Goal: Information Seeking & Learning: Check status

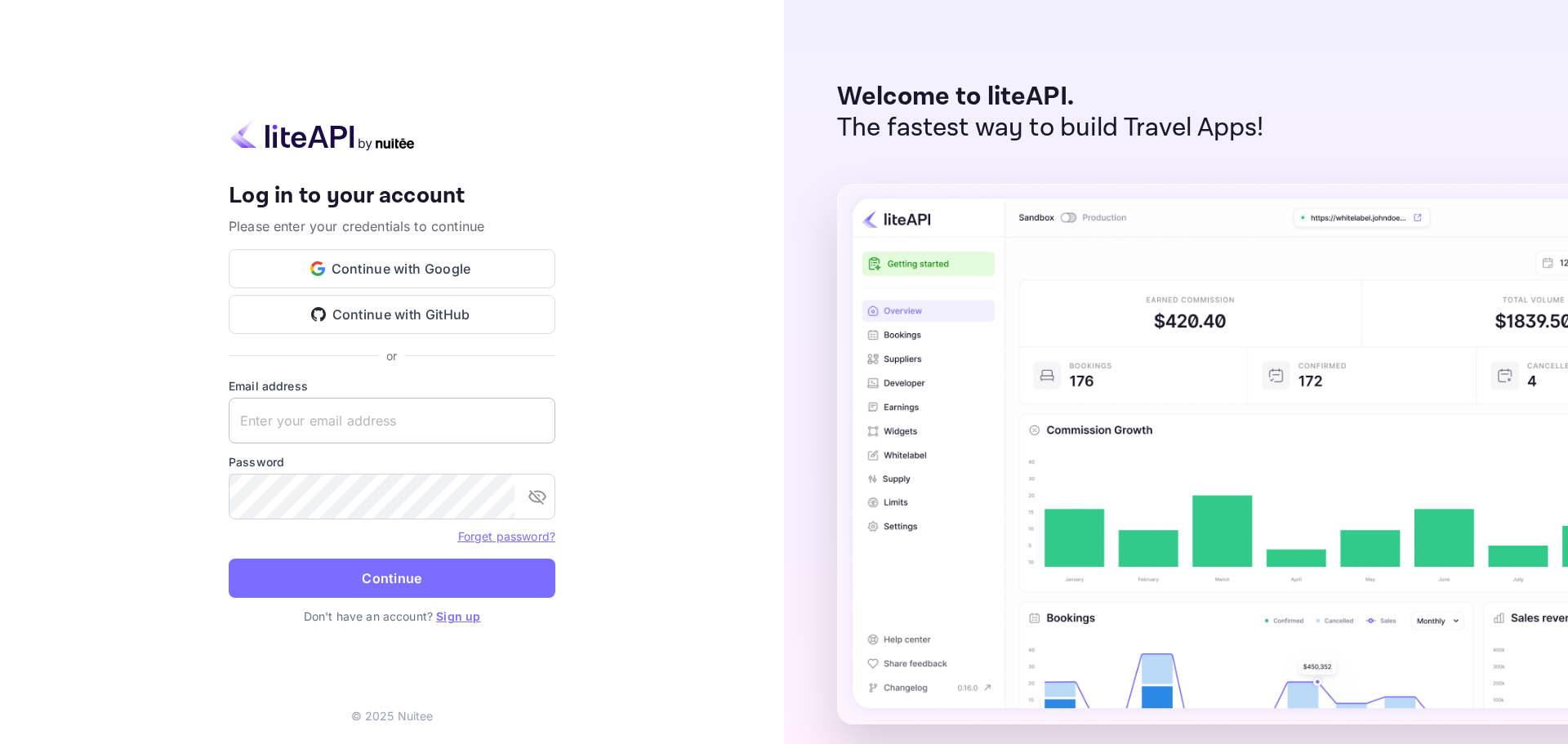
click at [352, 425] on input "text" at bounding box center [391, 420] width 326 height 46
paste input "[EMAIL_ADDRESS][DOMAIN_NAME]"
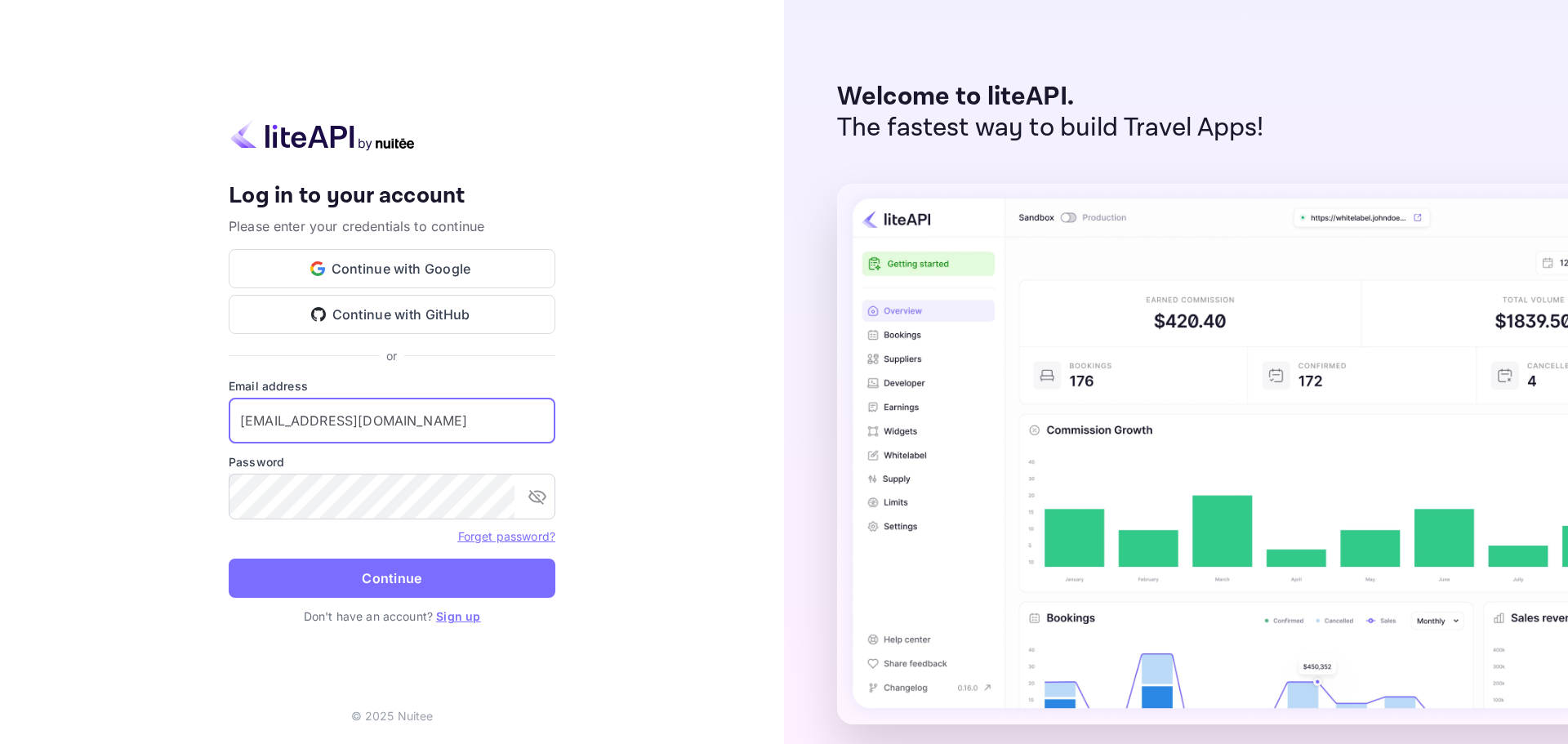
type input "[EMAIL_ADDRESS][DOMAIN_NAME]"
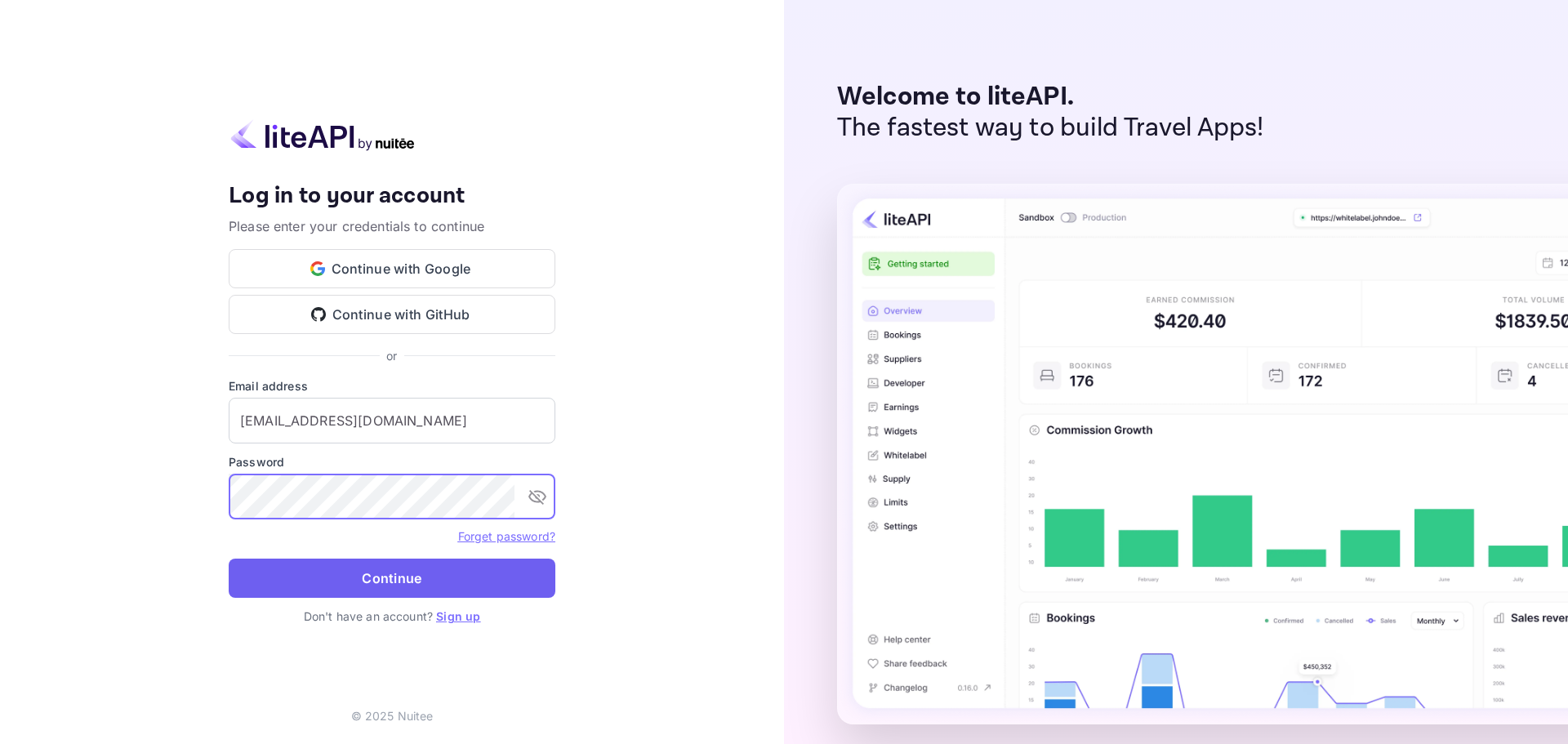
click at [370, 569] on button "Continue" at bounding box center [391, 578] width 326 height 39
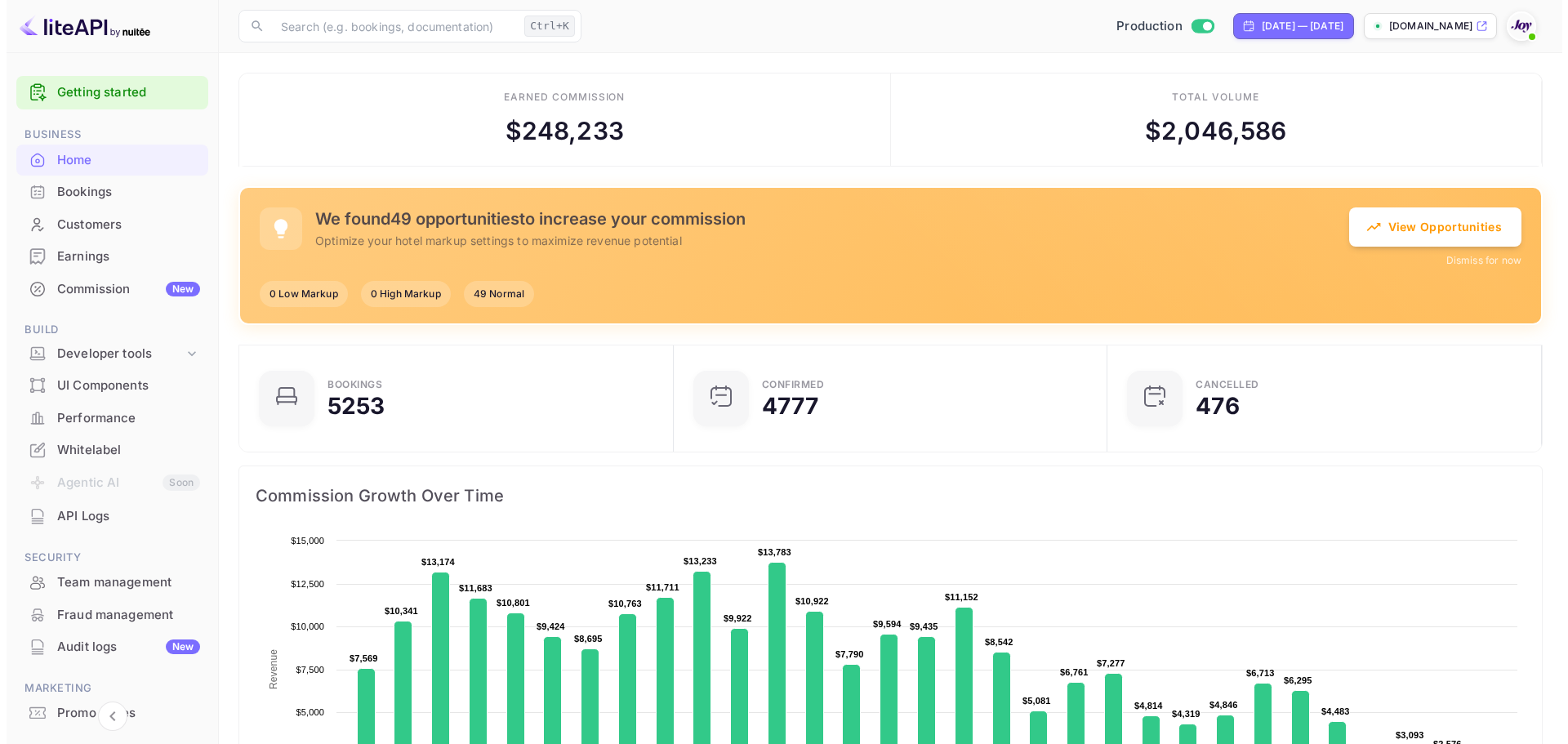
scroll to position [13, 13]
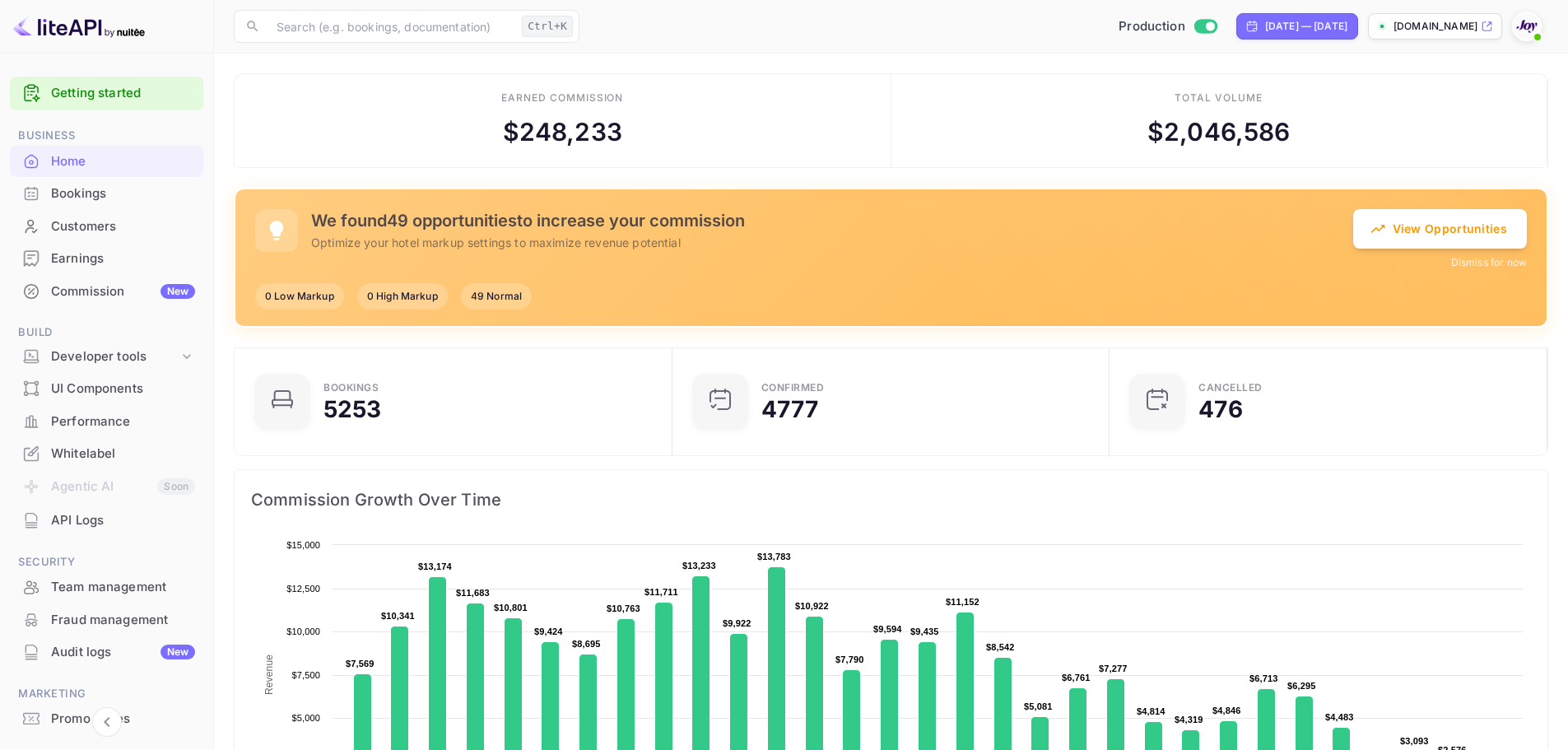
click at [84, 197] on div "Bookings" at bounding box center [123, 193] width 144 height 19
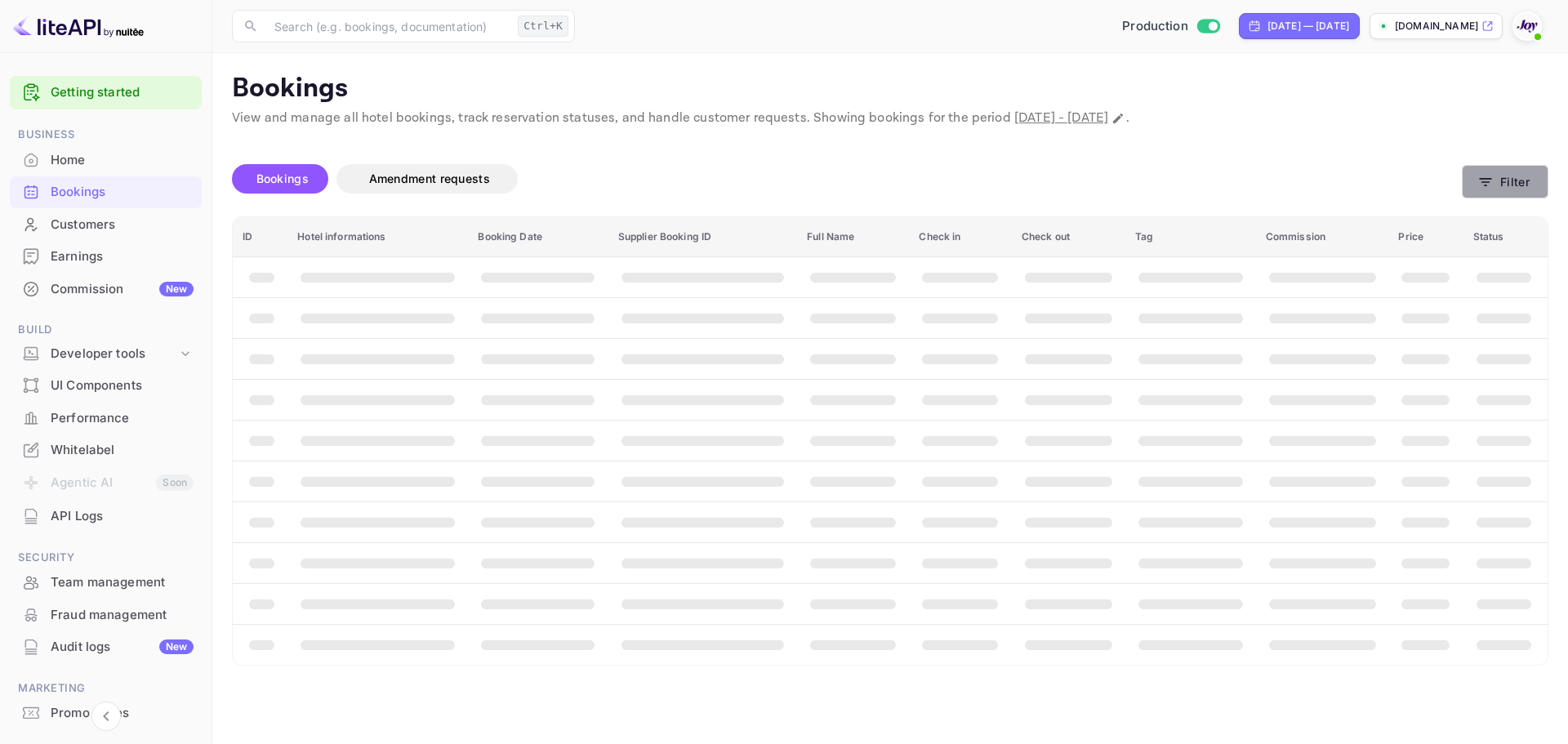
click at [1121, 180] on button "Filter" at bounding box center [1505, 182] width 86 height 34
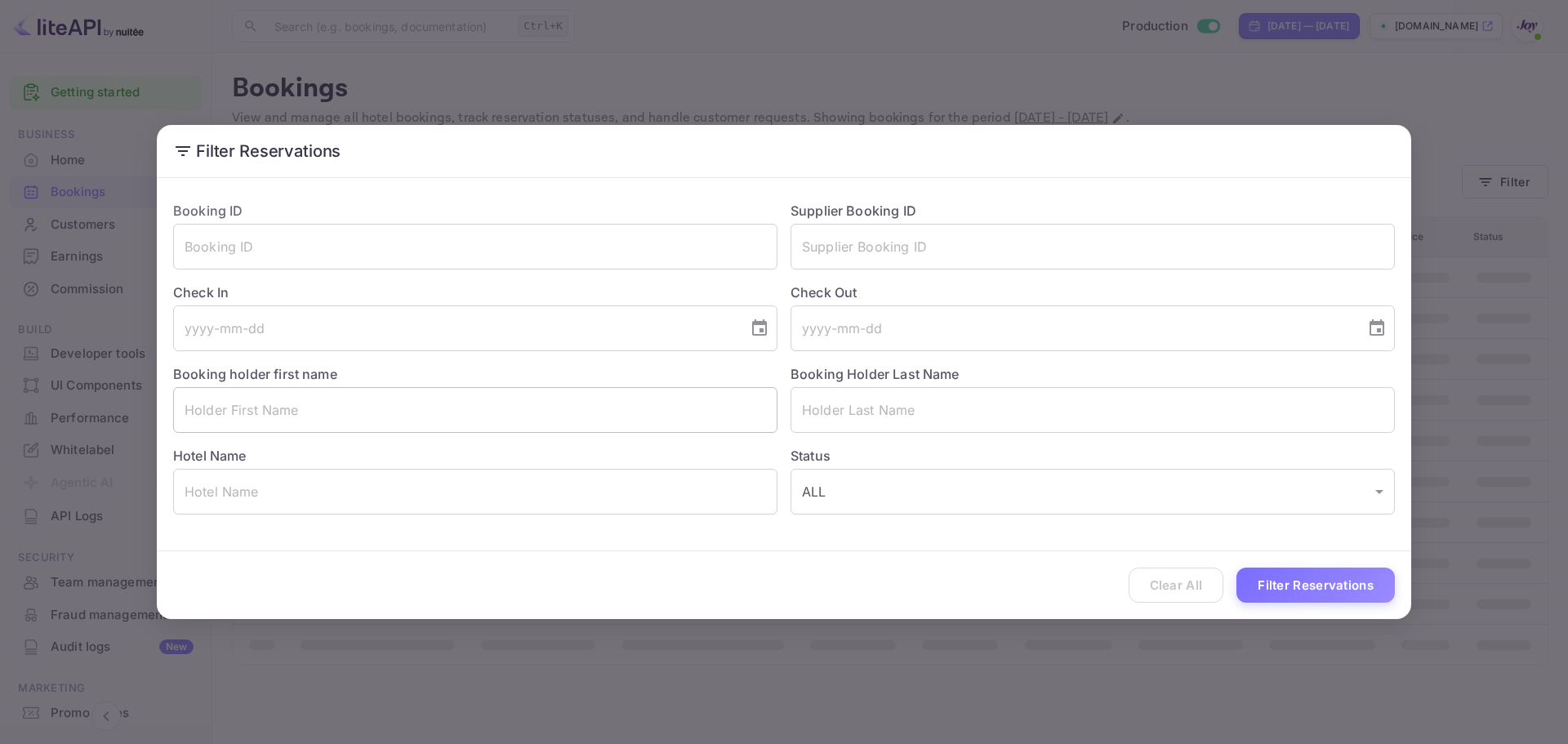
click at [265, 411] on input "text" at bounding box center [475, 410] width 604 height 46
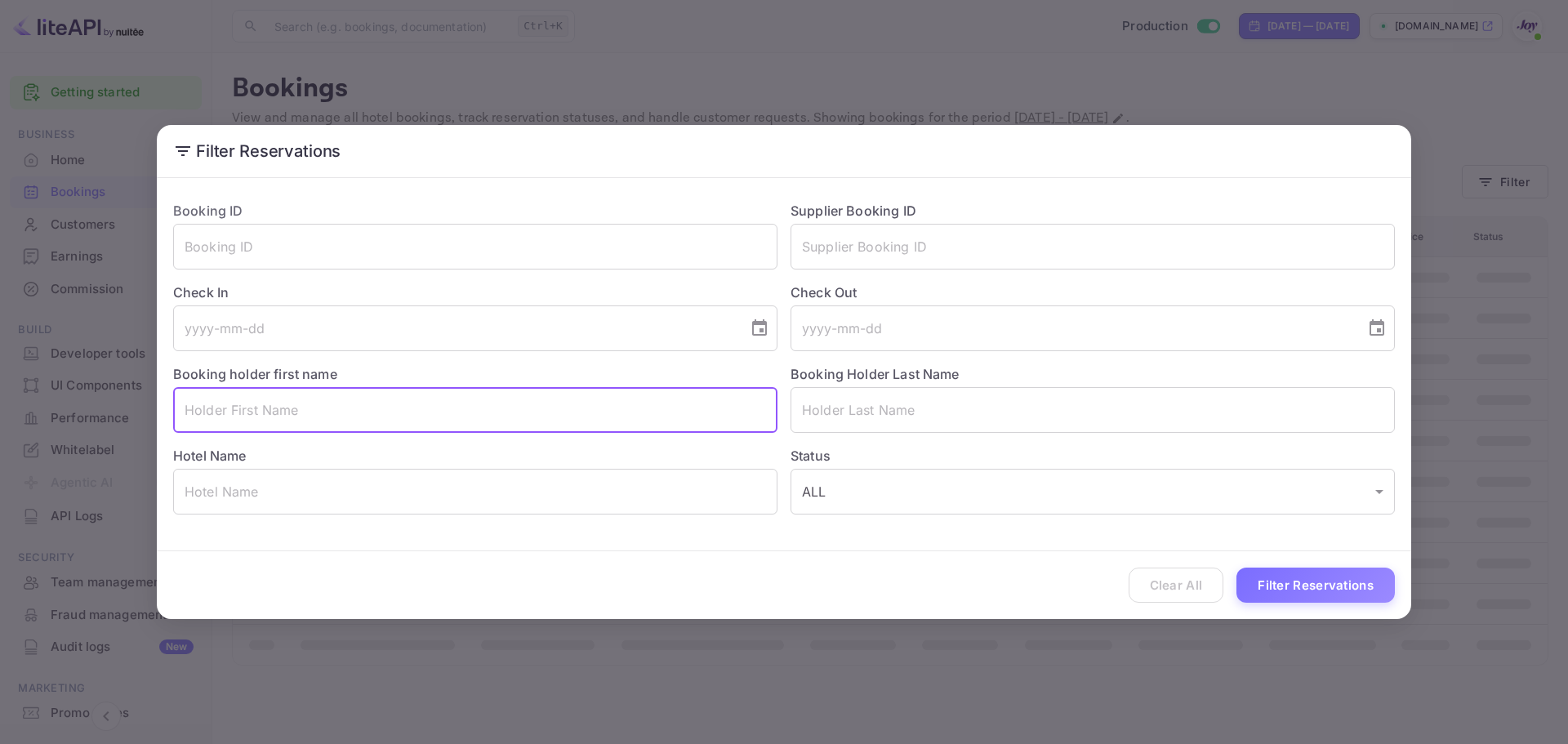
paste input "[PERSON_NAME]"
click at [252, 408] on input "[PERSON_NAME]" at bounding box center [475, 410] width 604 height 46
click at [253, 408] on input "[PERSON_NAME]" at bounding box center [475, 410] width 604 height 46
type input "Callum"
click at [919, 409] on input "text" at bounding box center [1092, 410] width 604 height 46
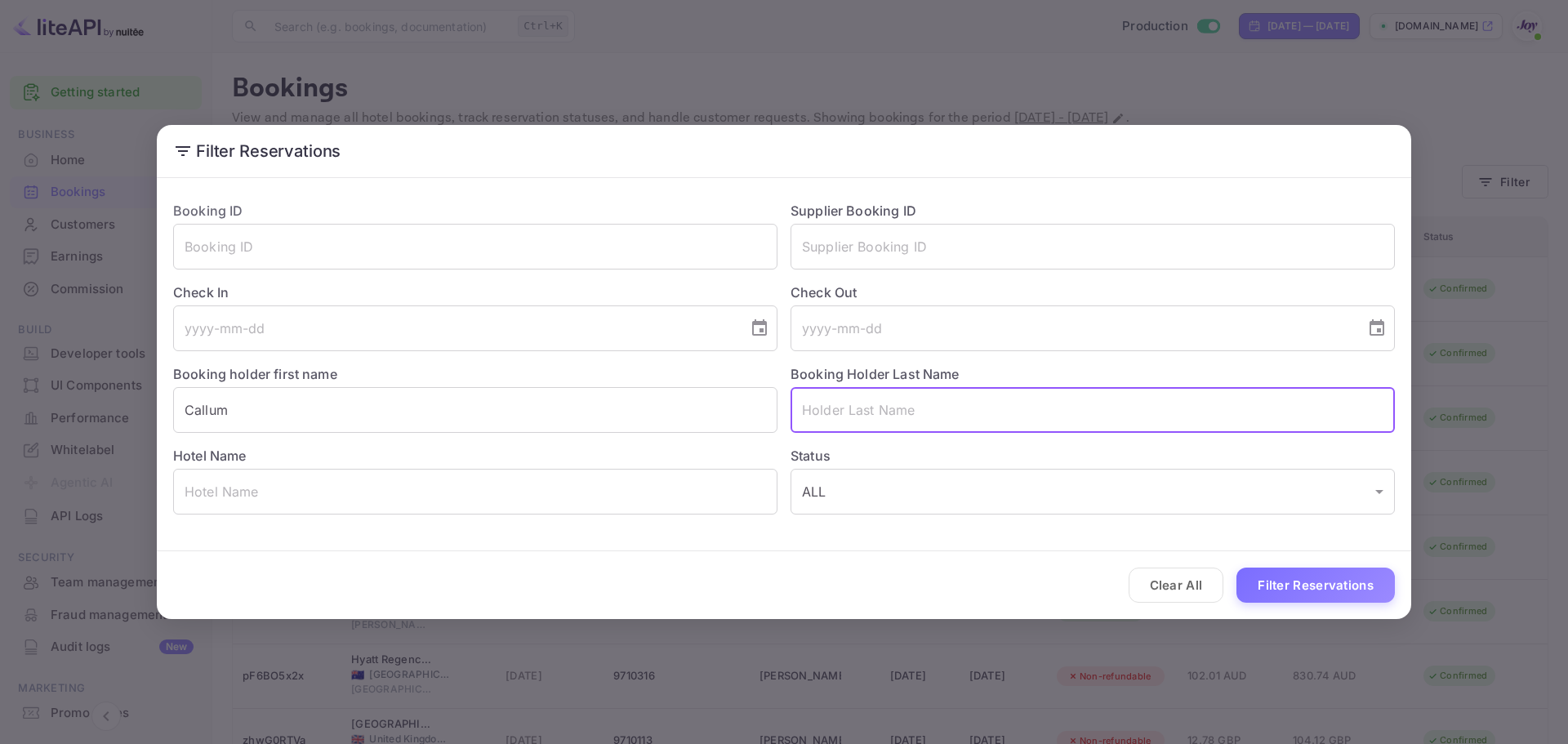
paste input "[PERSON_NAME]"
type input "[PERSON_NAME]"
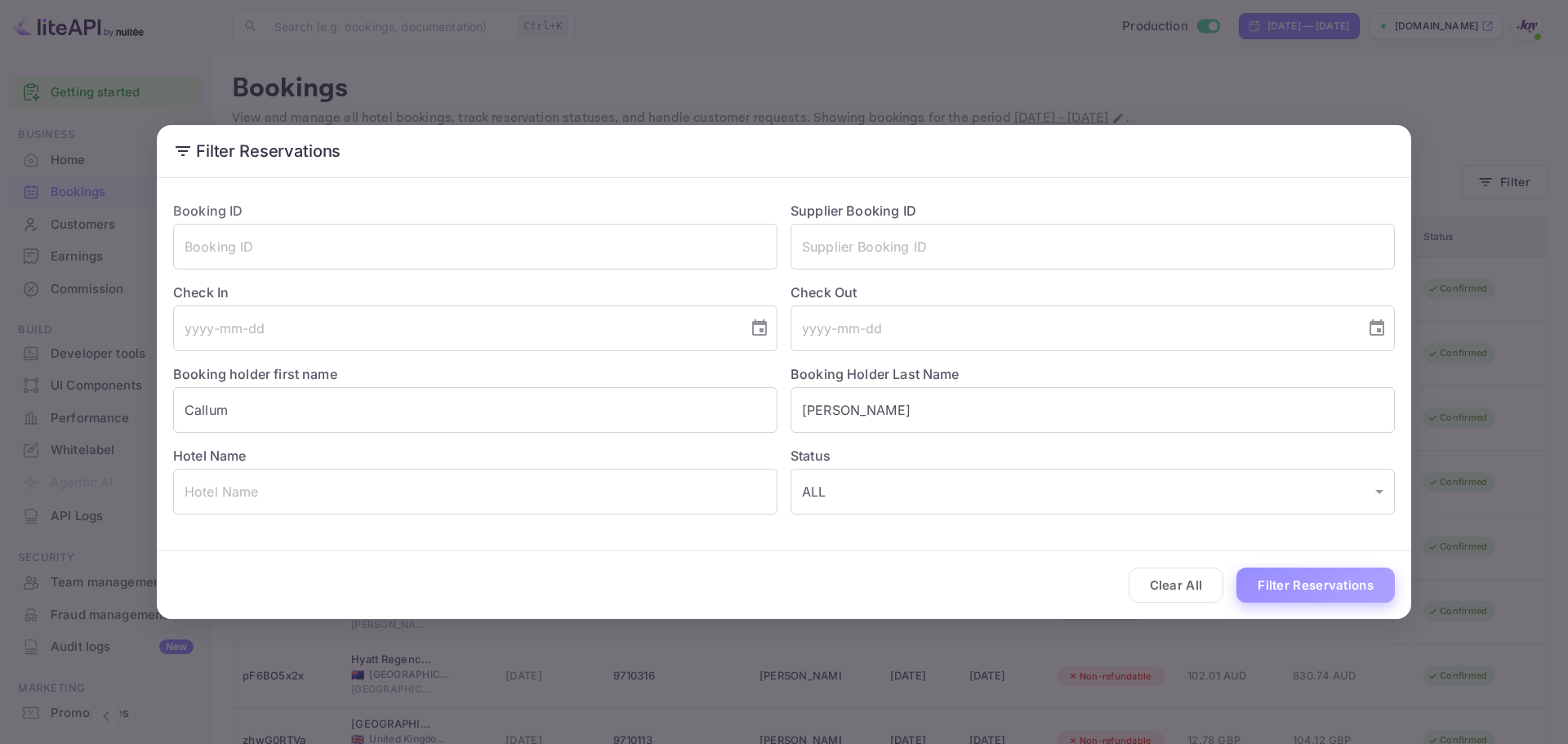
click at [1121, 570] on button "Filter Reservations" at bounding box center [1314, 585] width 158 height 36
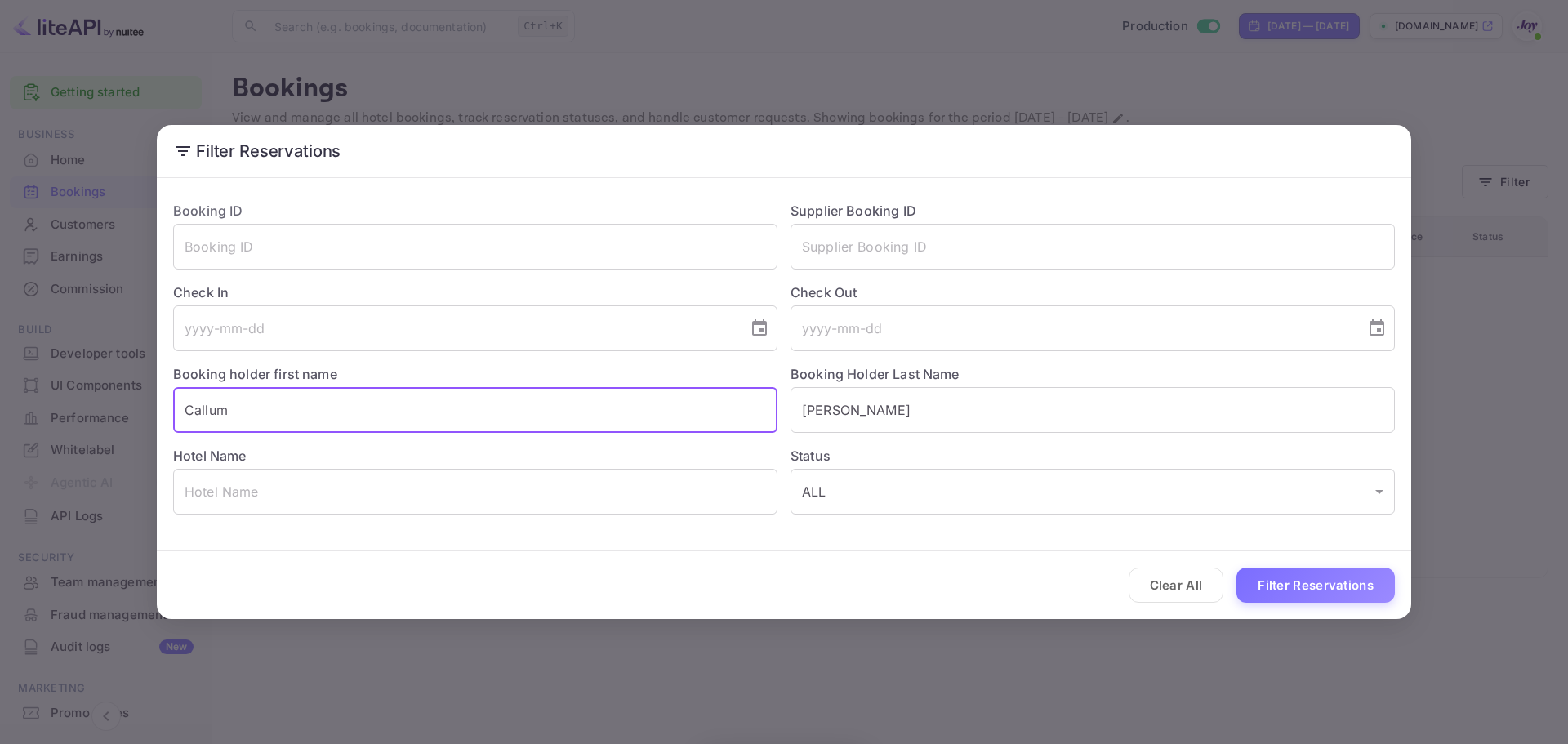
drag, startPoint x: 272, startPoint y: 424, endPoint x: 14, endPoint y: 396, distance: 259.5
click at [14, 396] on div "Filter Reservations Booking ID ​ Supplier Booking ID ​ Check In ​ Check Out ​ B…" at bounding box center [784, 372] width 1568 height 744
click at [1121, 583] on button "Filter Reservations" at bounding box center [1314, 585] width 158 height 36
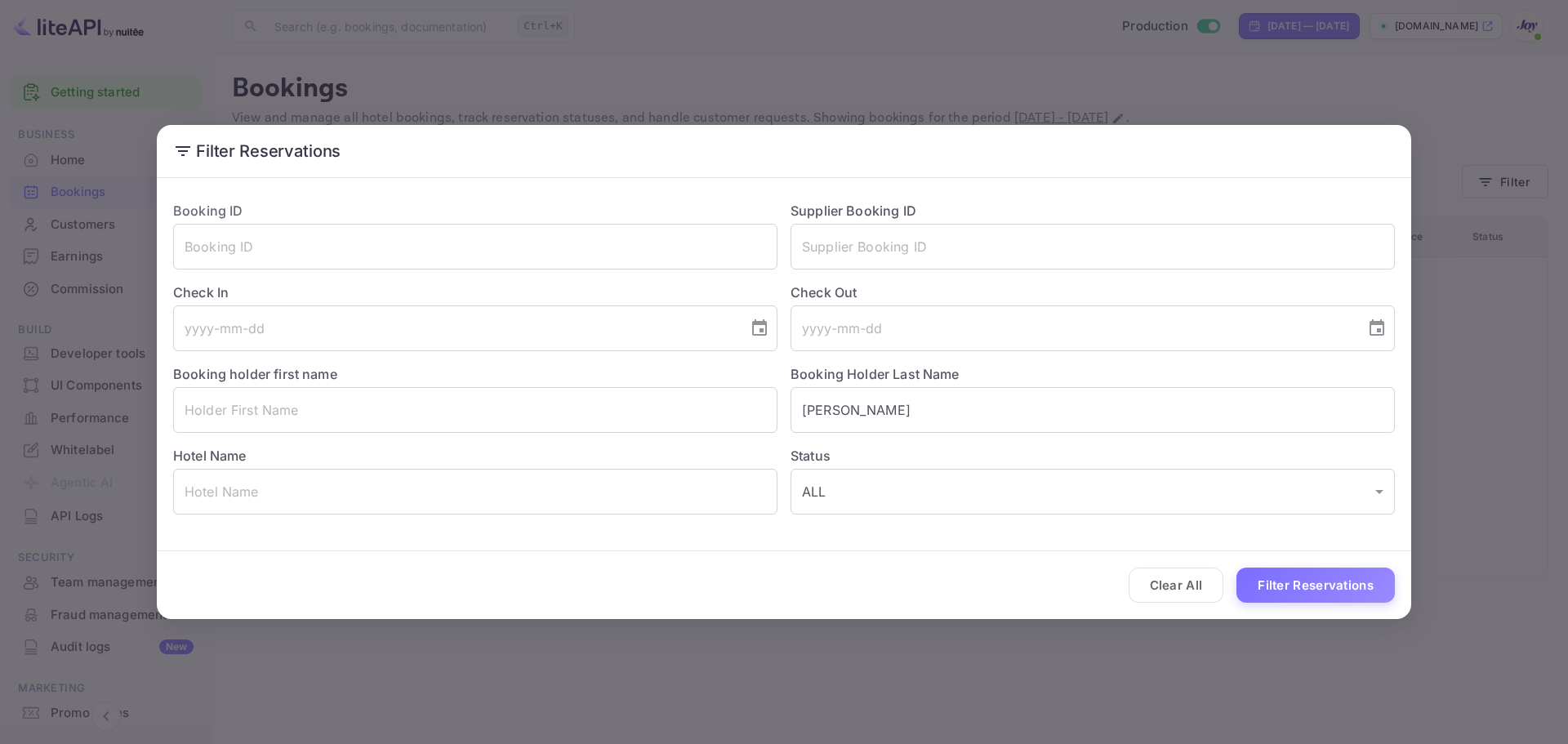
drag, startPoint x: 779, startPoint y: 649, endPoint x: 620, endPoint y: 604, distance: 165.2
click at [779, 649] on div "Filter Reservations Booking ID ​ Supplier Booking ID ​ Check In ​ Check Out ​ B…" at bounding box center [784, 372] width 1568 height 744
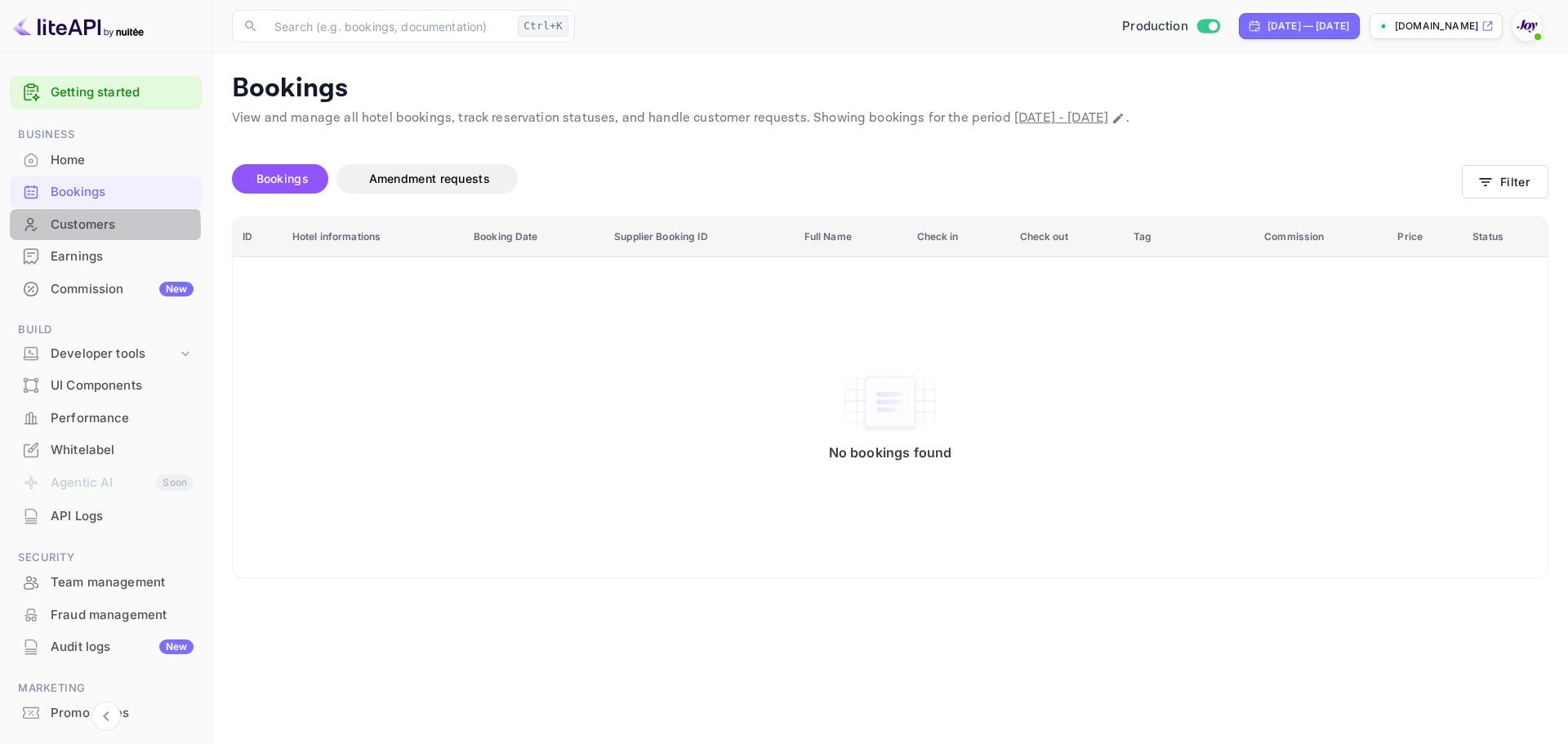
click at [75, 227] on div "Customers" at bounding box center [122, 225] width 143 height 19
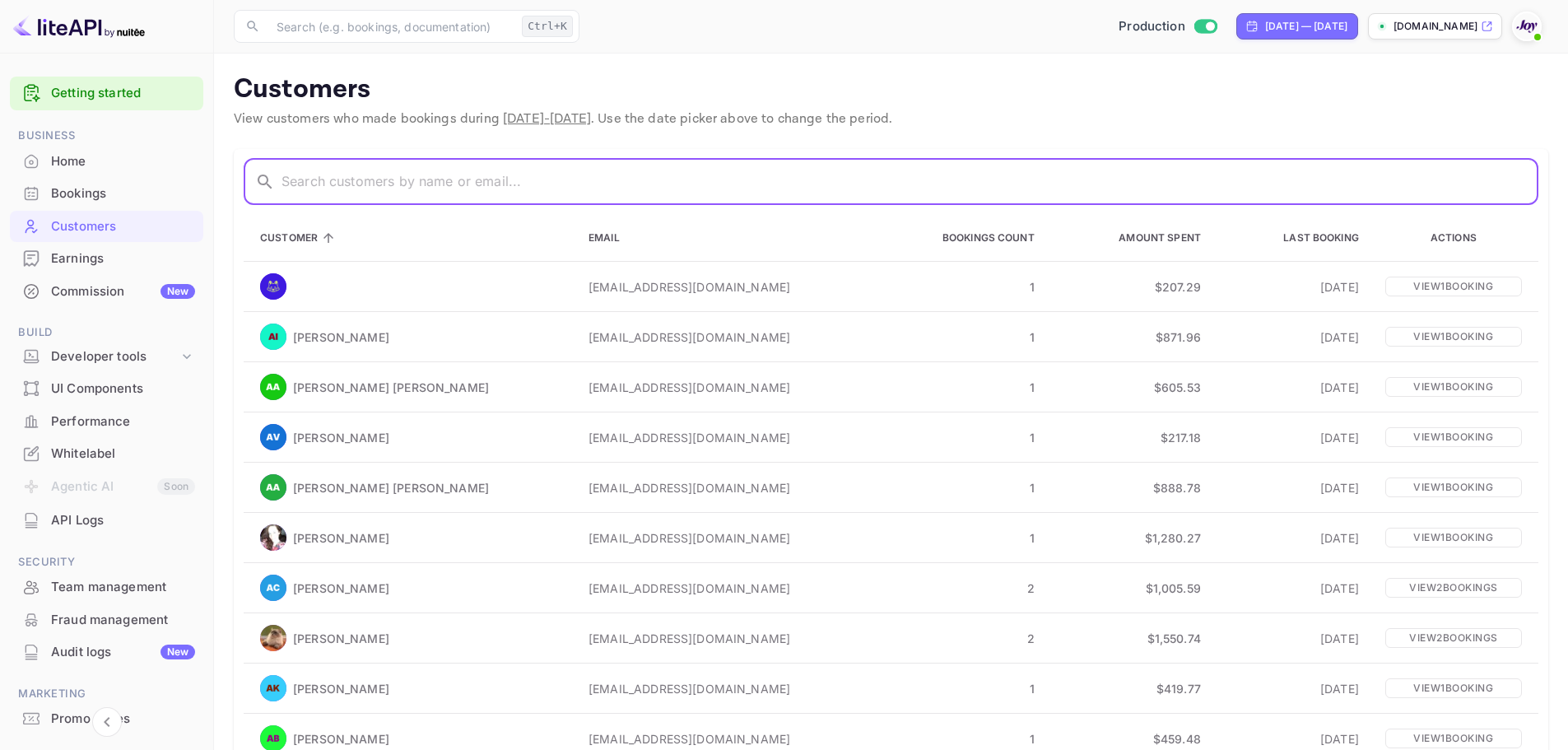
click at [407, 184] on input "text" at bounding box center [909, 182] width 1257 height 46
paste input "[PERSON_NAME]"
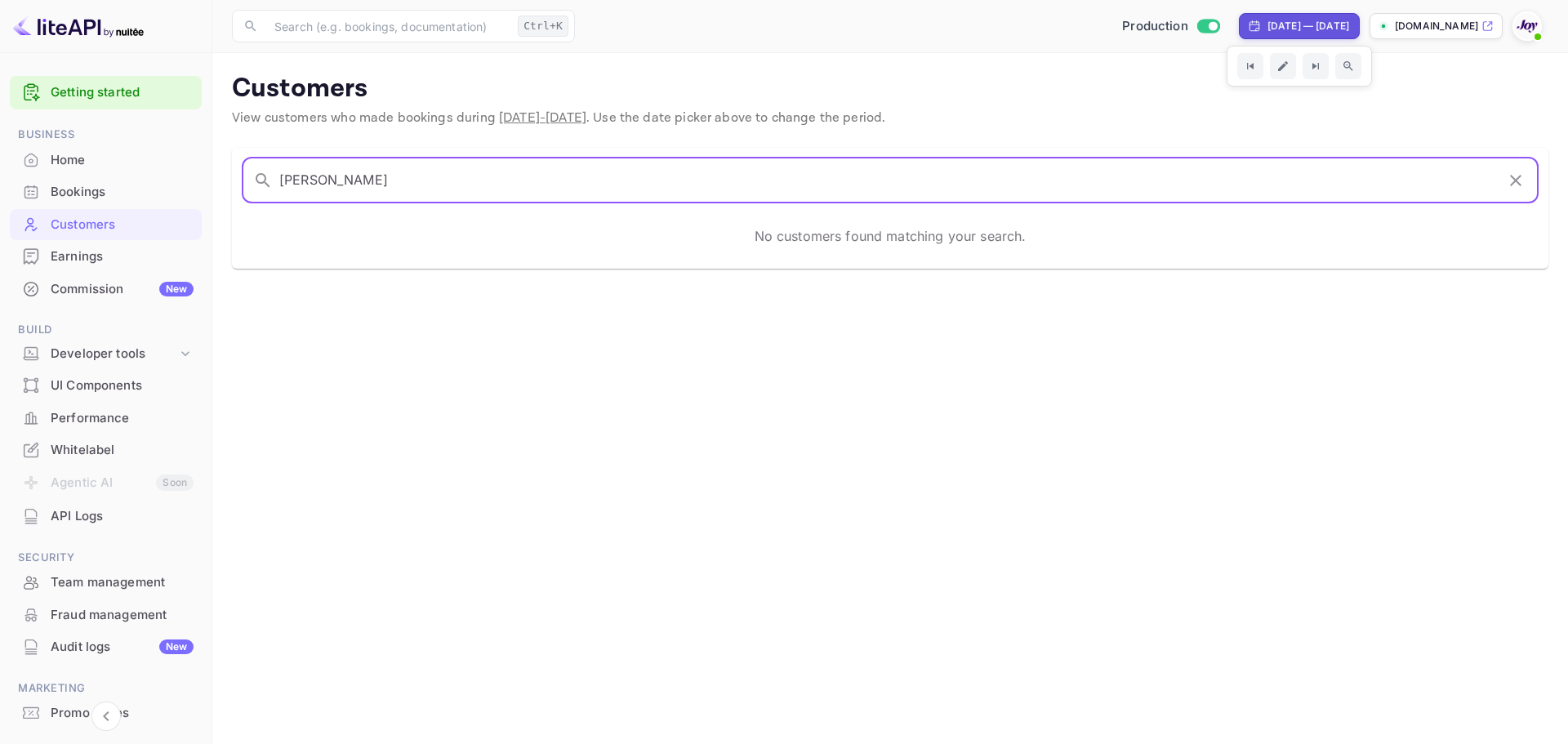
type input "[PERSON_NAME]"
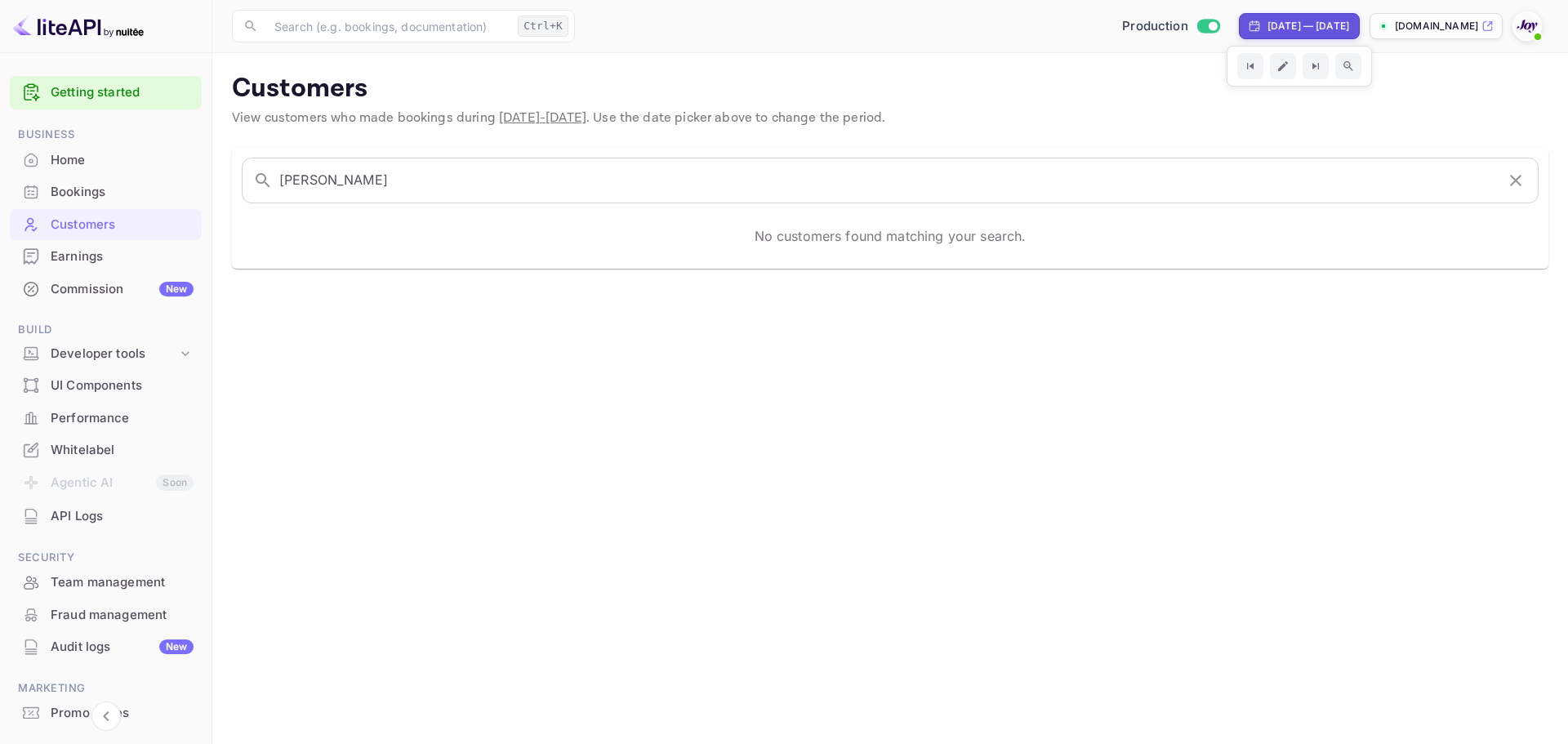
click at [1121, 26] on div "[DATE] — [DATE]" at bounding box center [1308, 25] width 82 height 14
select select "7"
select select "2025"
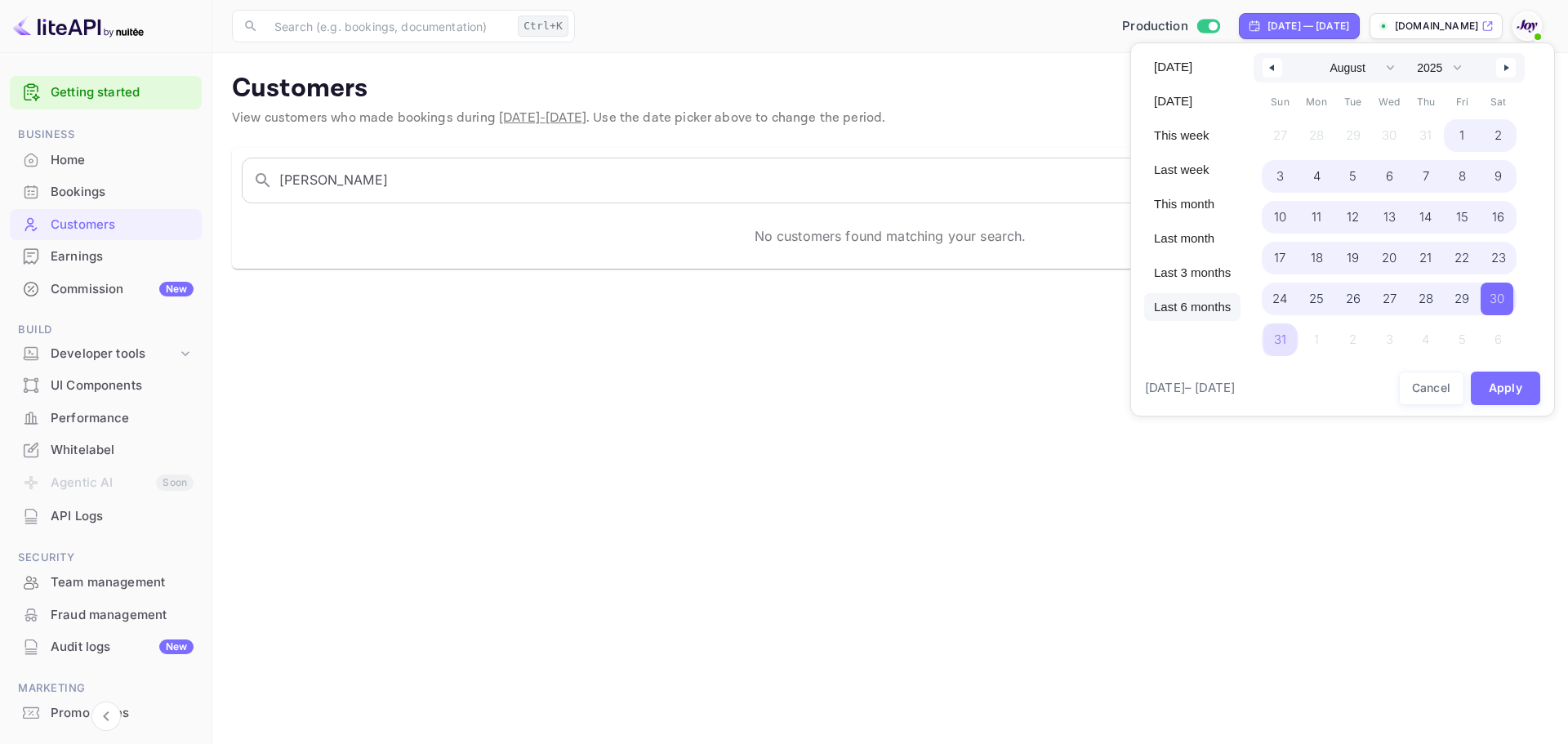
click at [1121, 313] on span "Last 6 months" at bounding box center [1192, 307] width 96 height 28
select select "2"
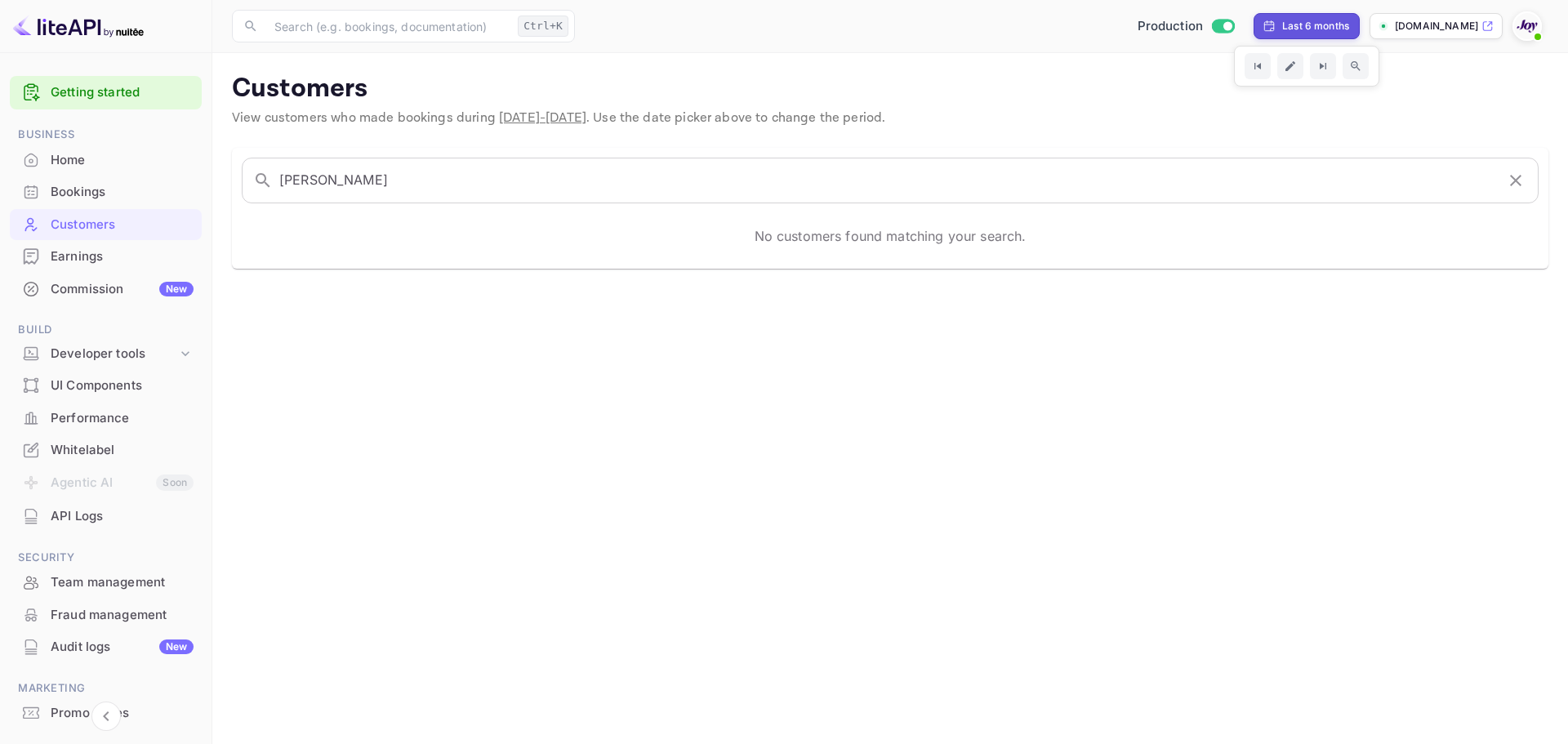
click at [1121, 27] on icon at bounding box center [1268, 25] width 13 height 13
select select "2"
select select "2025"
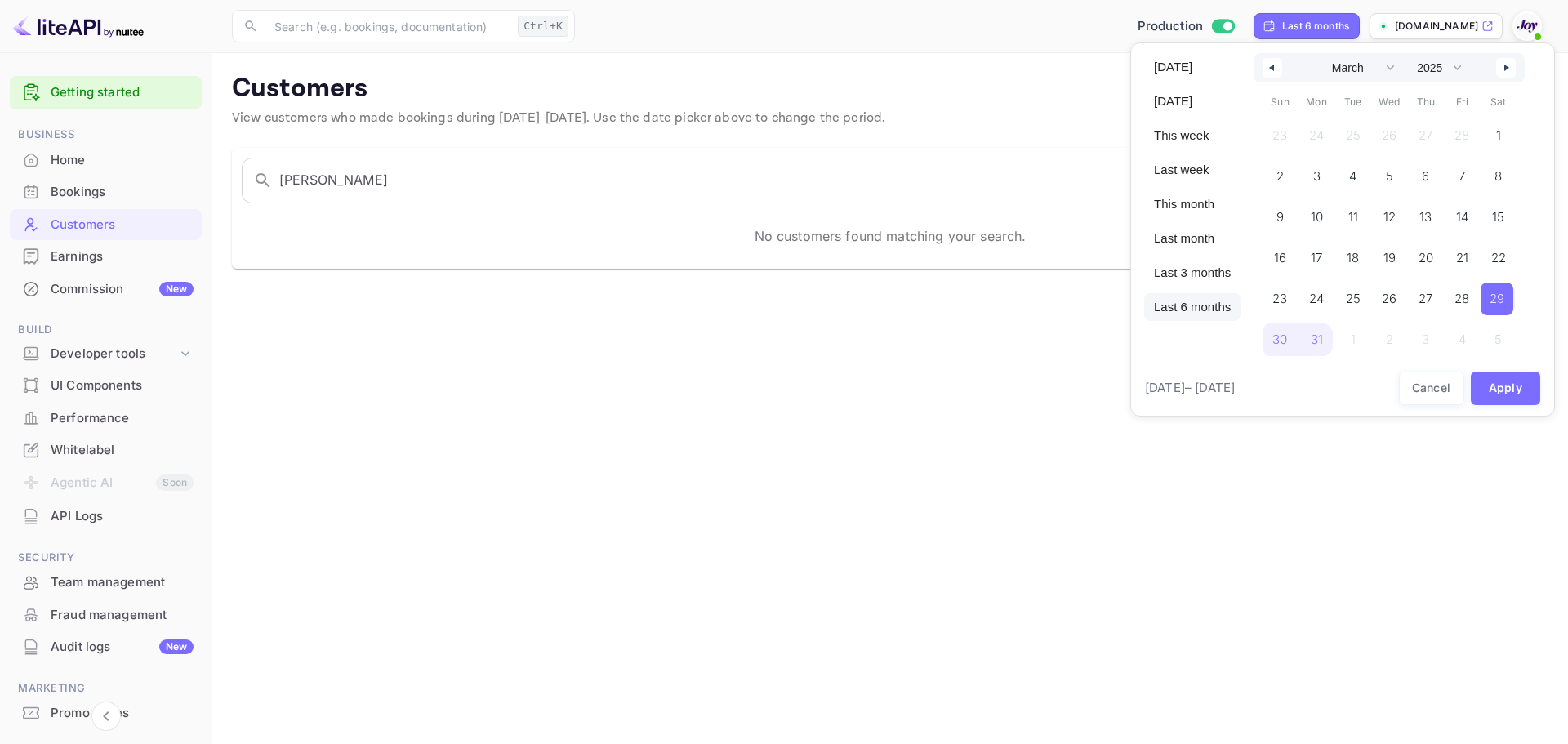
click at [722, 437] on div at bounding box center [784, 372] width 1568 height 744
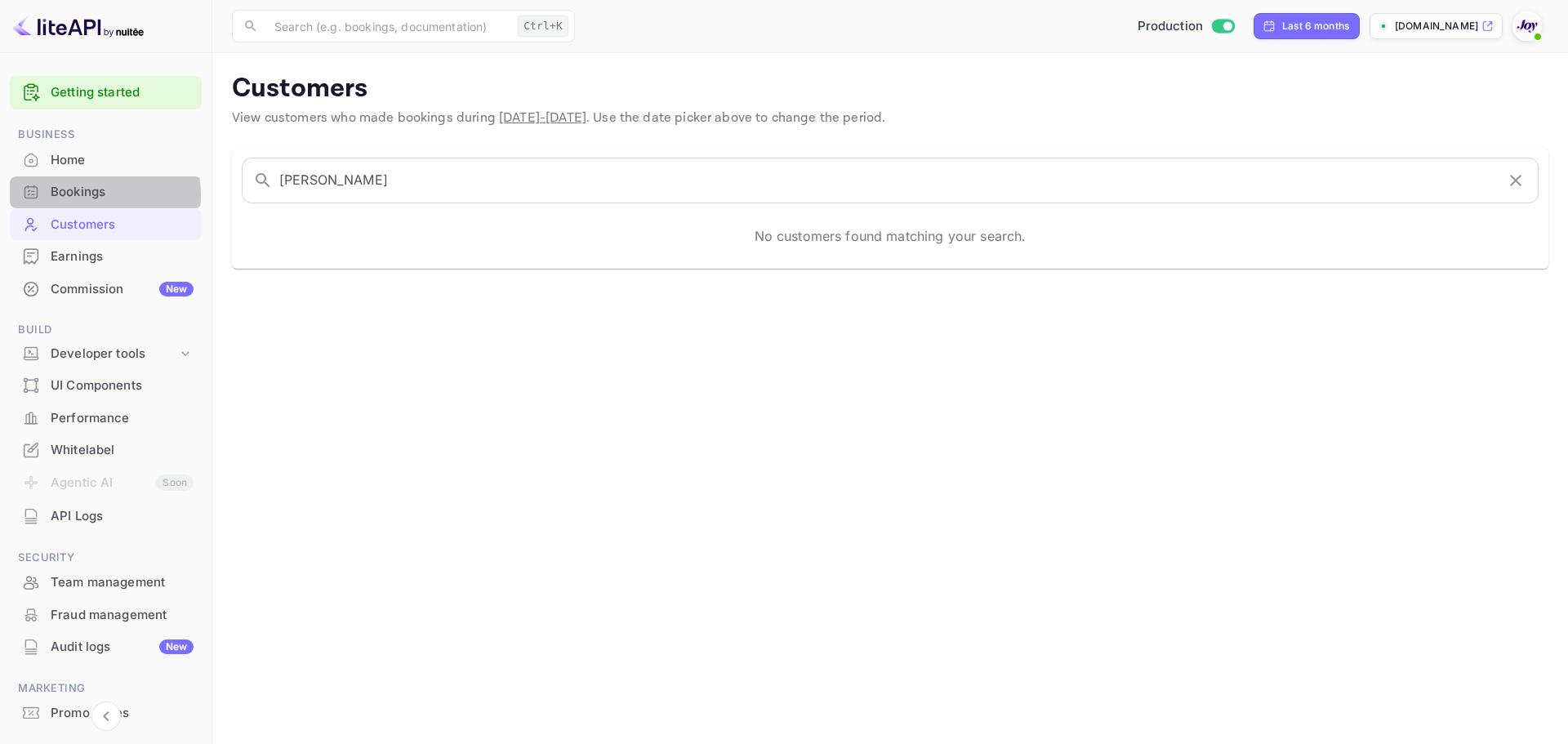
click at [73, 196] on div "Bookings" at bounding box center [122, 192] width 143 height 19
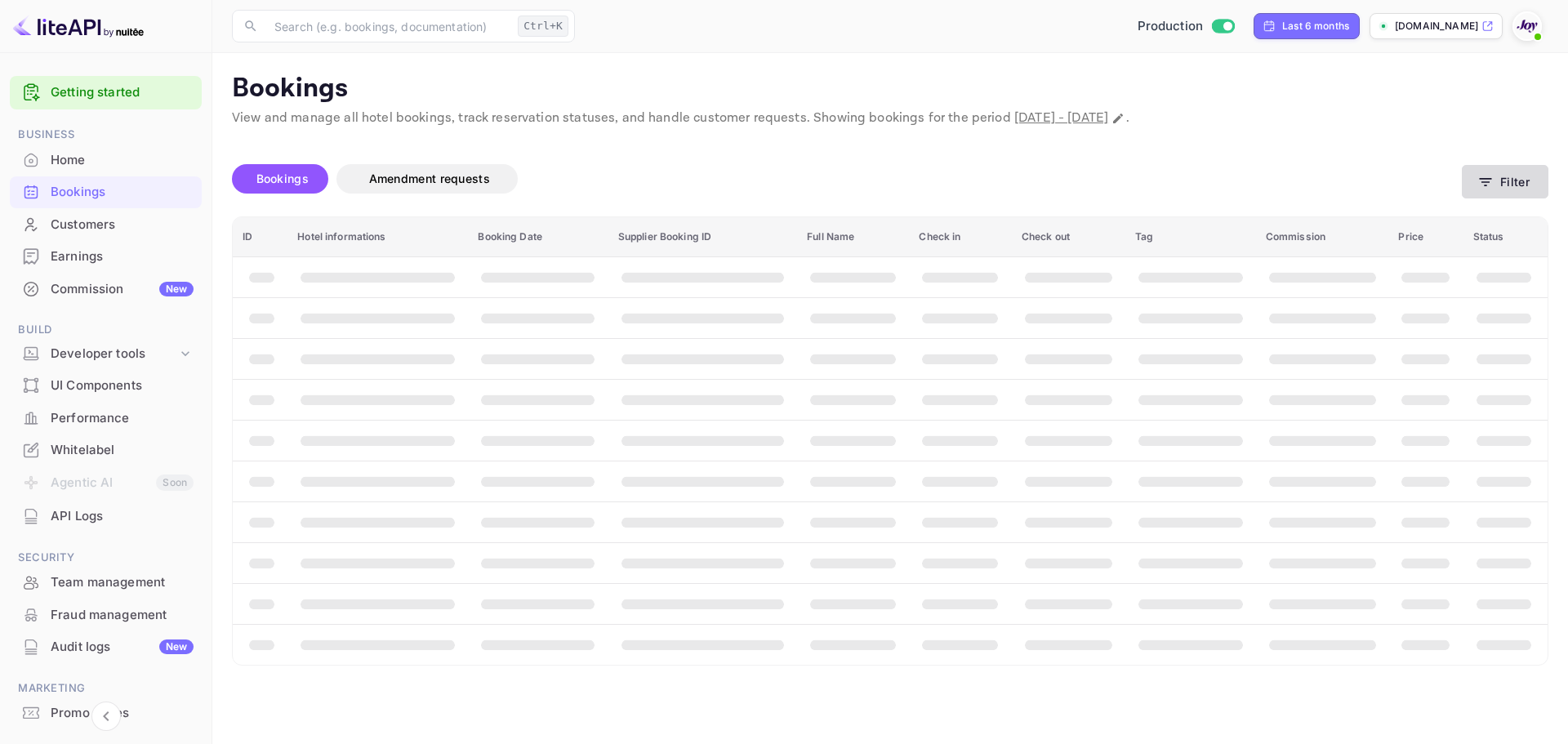
click at [1121, 178] on button "Filter" at bounding box center [1505, 182] width 86 height 34
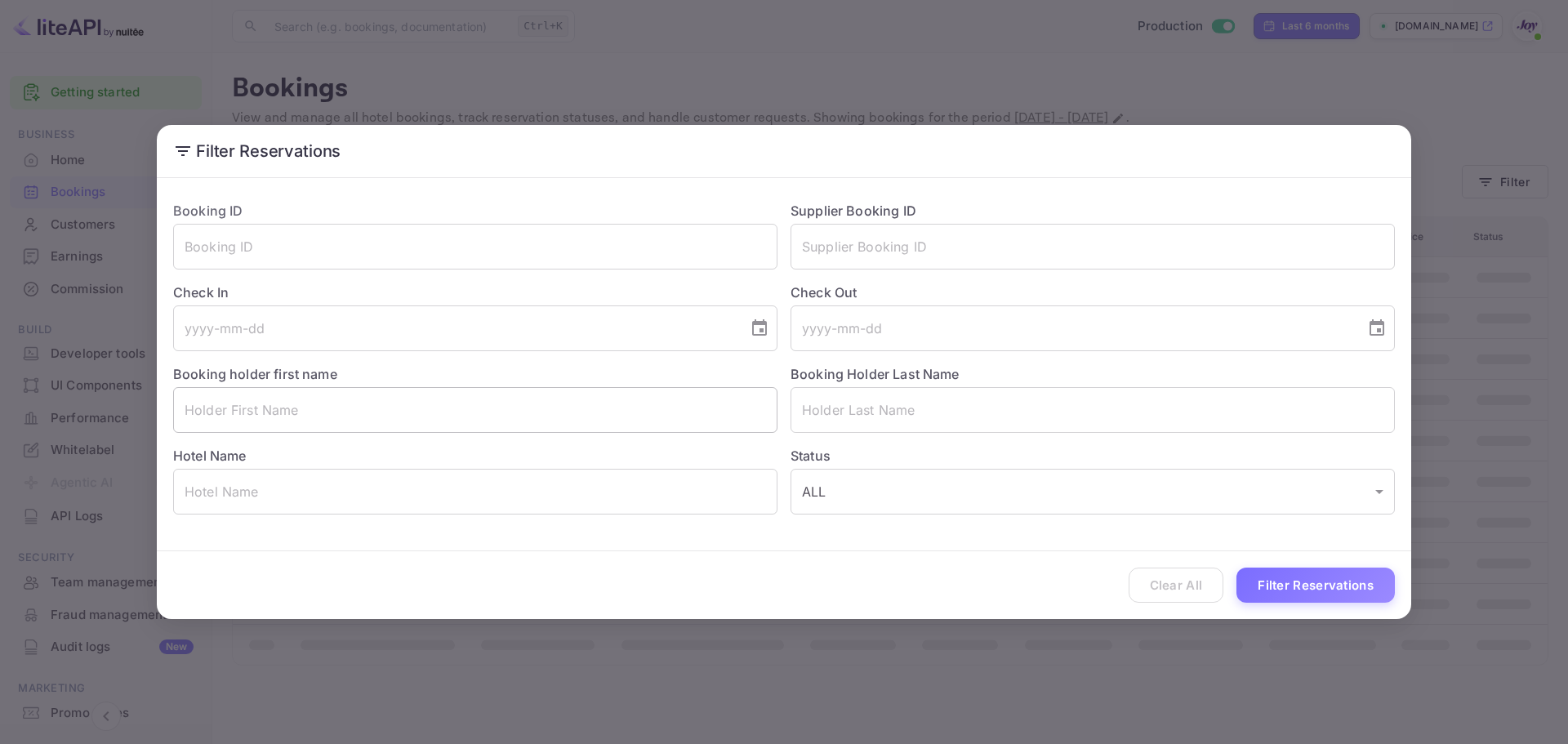
click at [265, 415] on input "text" at bounding box center [475, 410] width 604 height 46
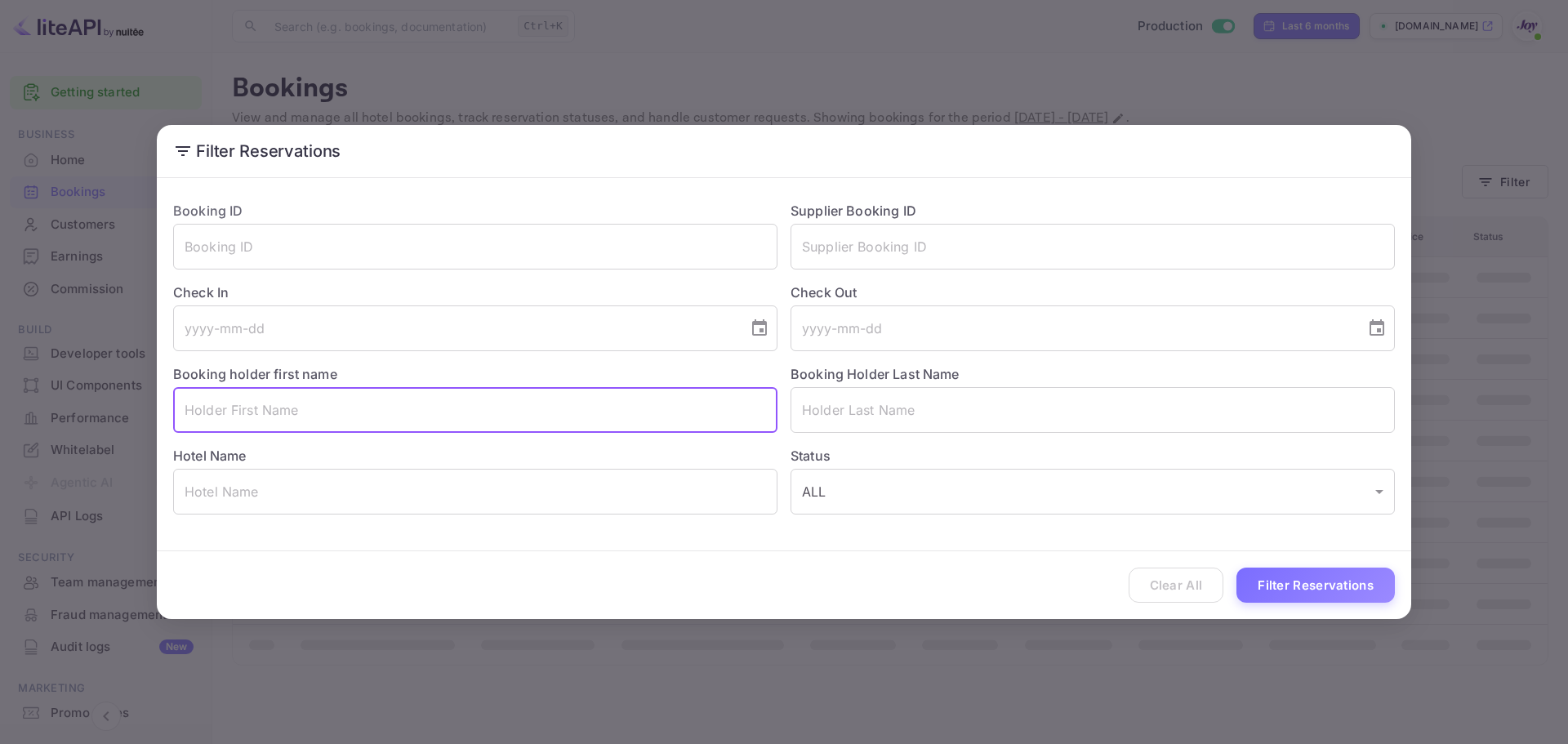
paste input "[PERSON_NAME]"
drag, startPoint x: 276, startPoint y: 416, endPoint x: 232, endPoint y: 413, distance: 44.1
click at [232, 413] on input "[PERSON_NAME]" at bounding box center [475, 410] width 604 height 46
type input "[PERSON_NAME]"
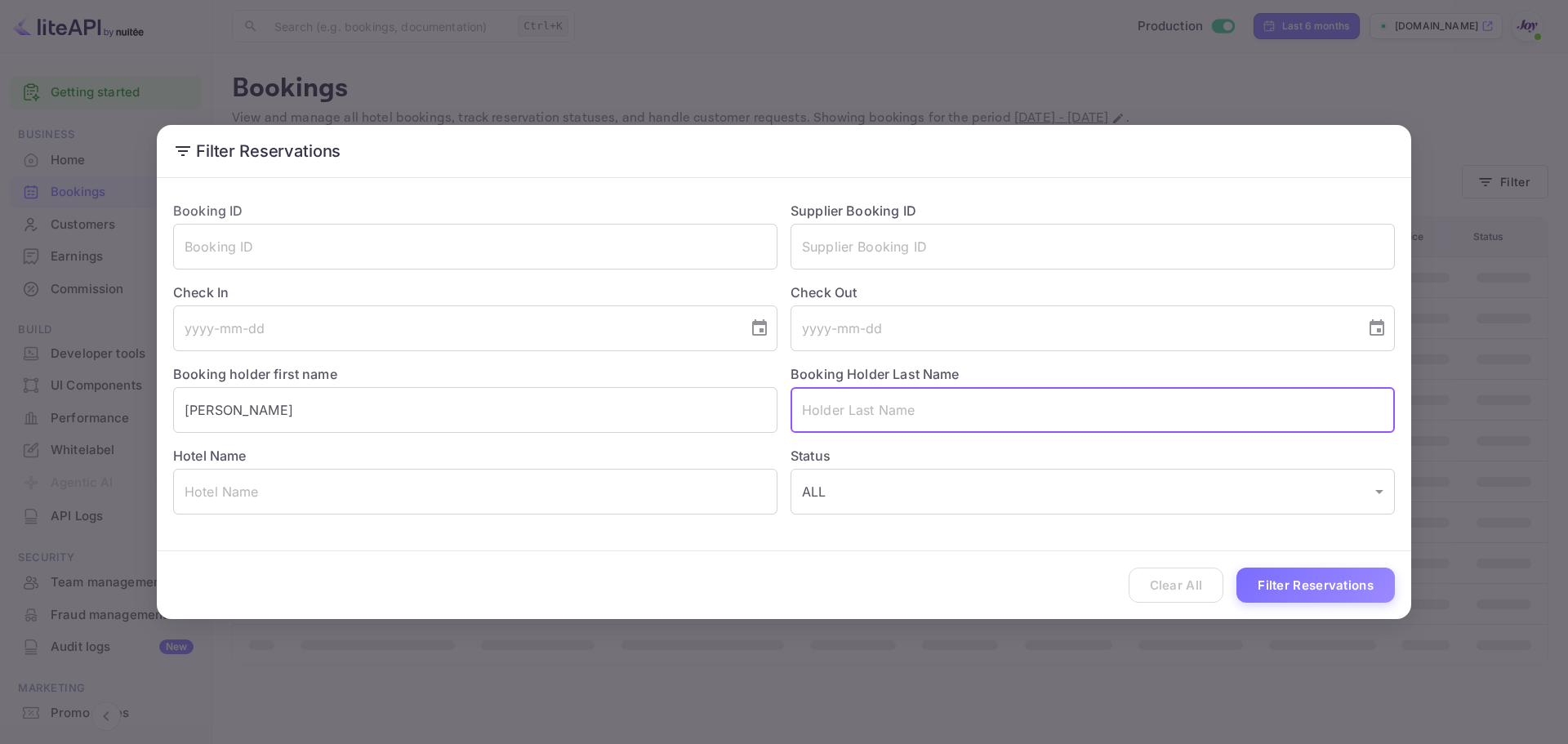
click at [902, 405] on input "text" at bounding box center [1092, 410] width 604 height 46
paste input "Deibe"
type input "Deibe"
click at [1121, 579] on button "Filter Reservations" at bounding box center [1314, 585] width 158 height 36
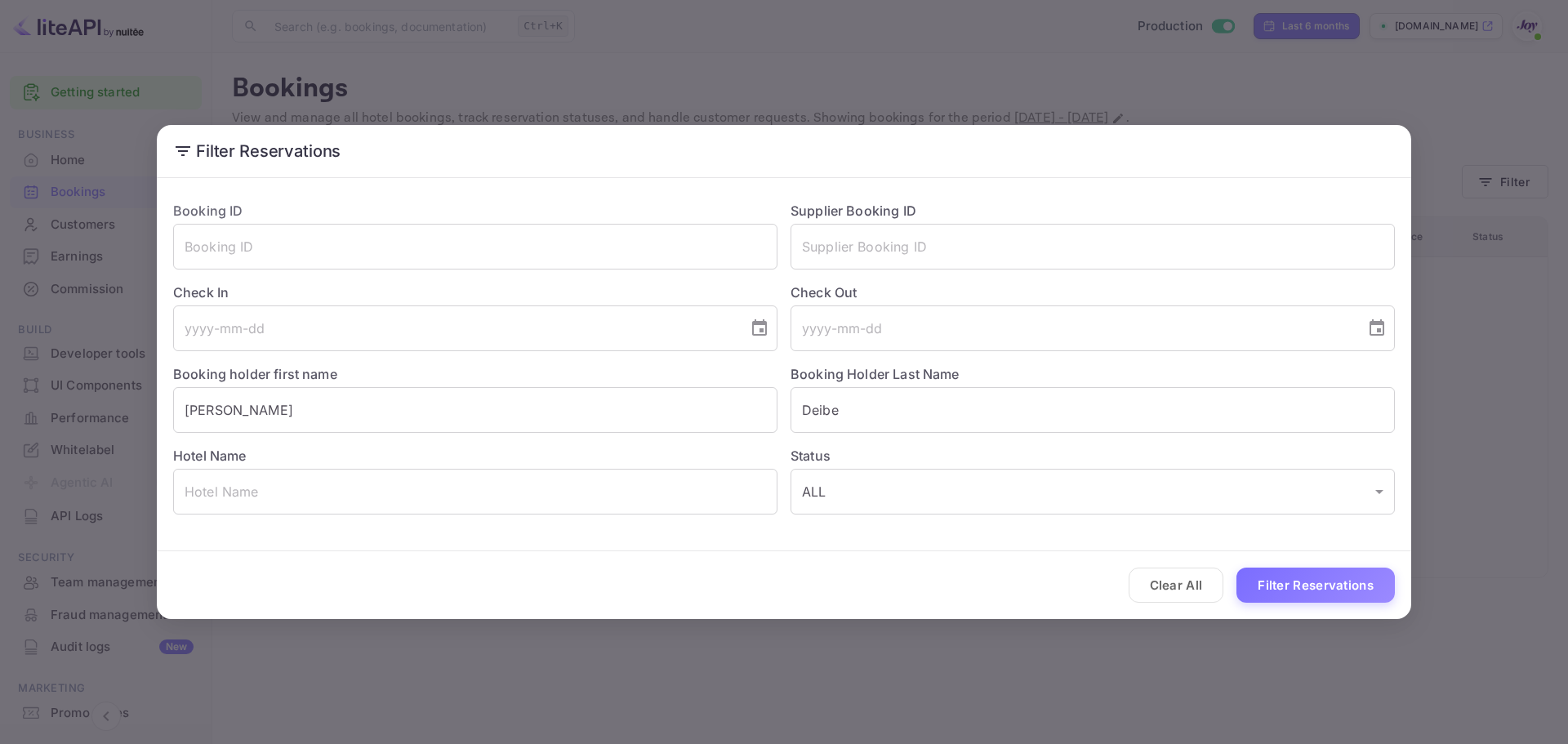
click at [1121, 74] on div "Filter Reservations Booking ID ​ Supplier Booking ID ​ Check In ​ Check Out ​ B…" at bounding box center [784, 372] width 1568 height 744
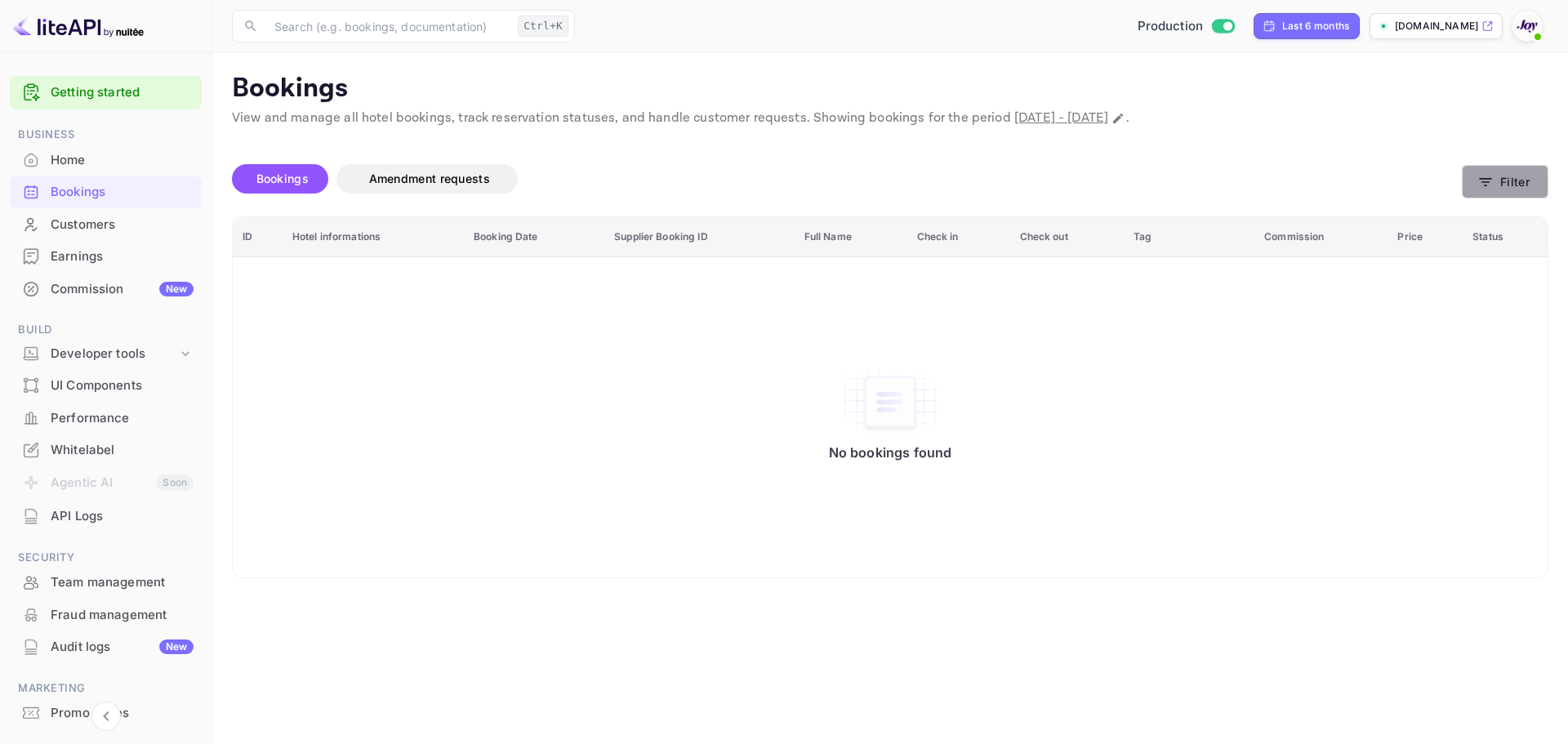
click at [1121, 189] on button "Filter" at bounding box center [1505, 182] width 86 height 34
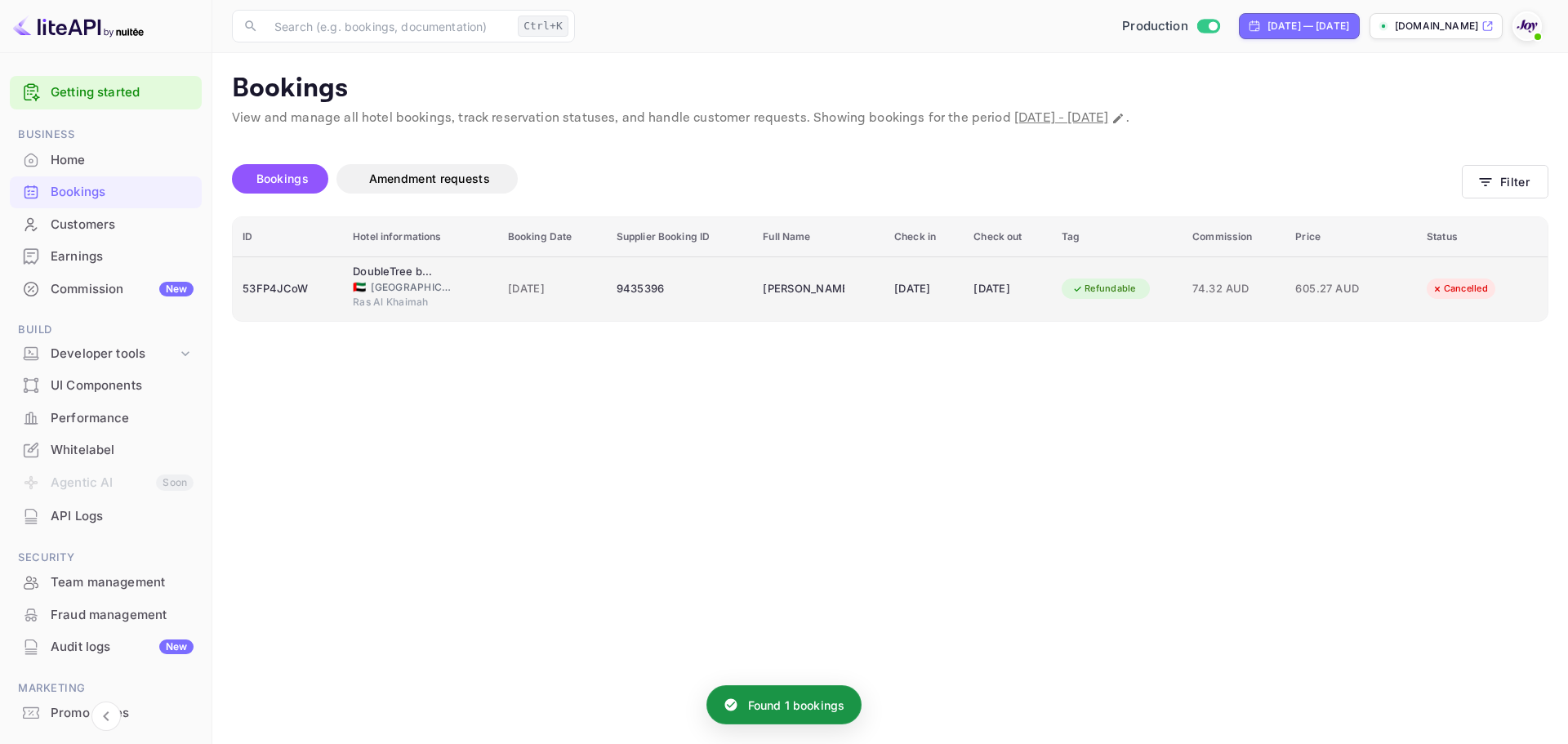
click at [1172, 293] on div "Refundable" at bounding box center [1117, 288] width 111 height 26
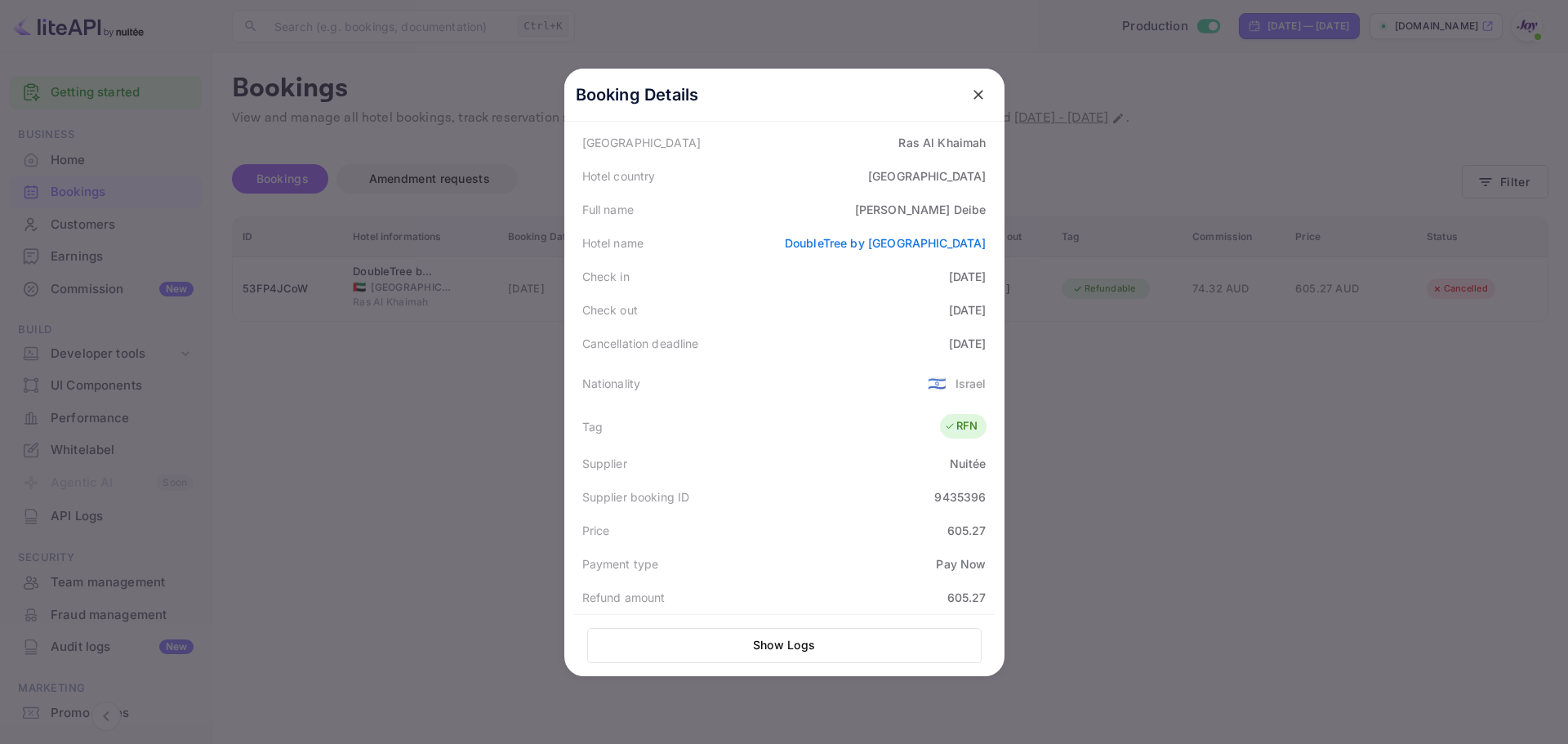
scroll to position [157, 0]
click at [877, 381] on div "Nationality 🇮🇱 Israel" at bounding box center [784, 387] width 420 height 46
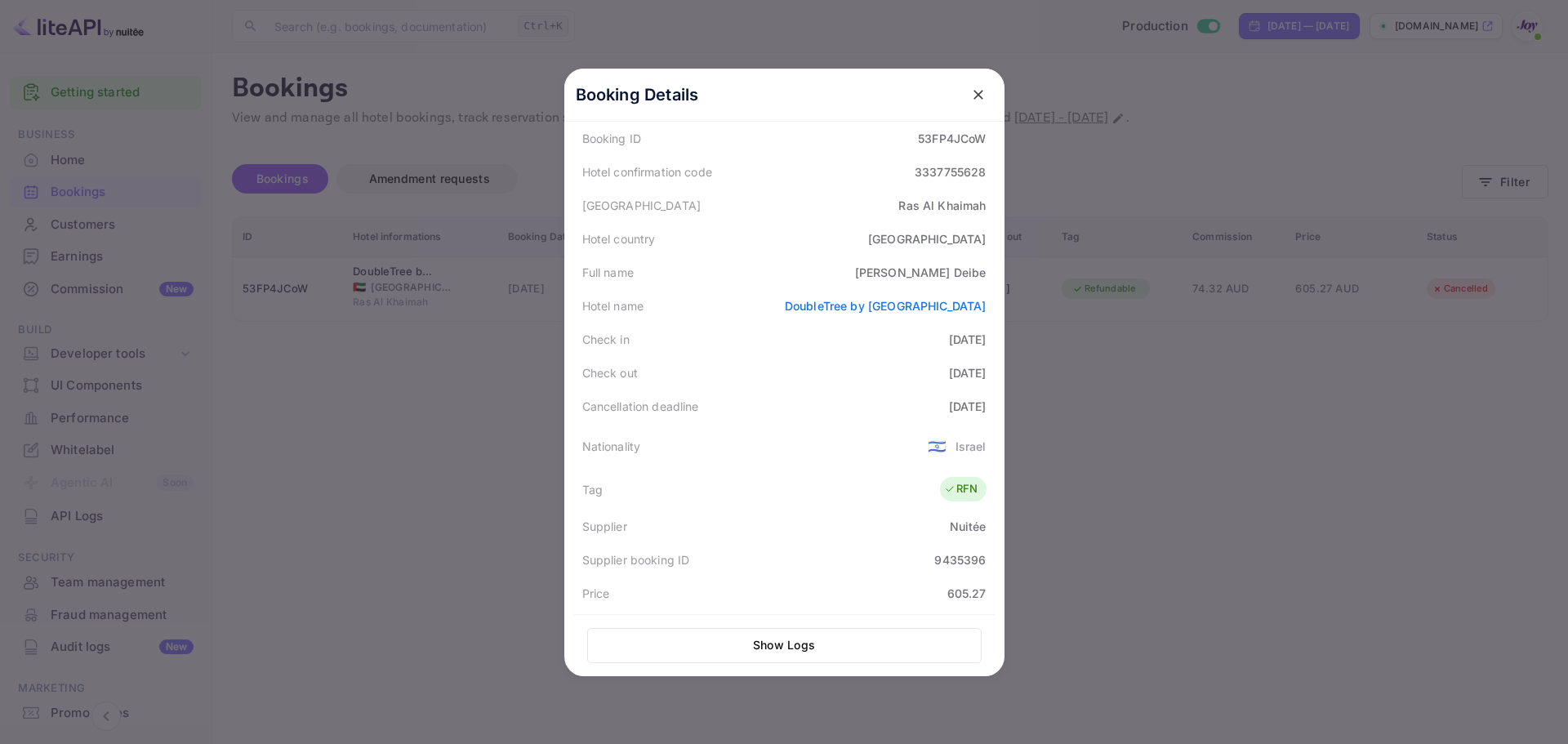
scroll to position [0, 0]
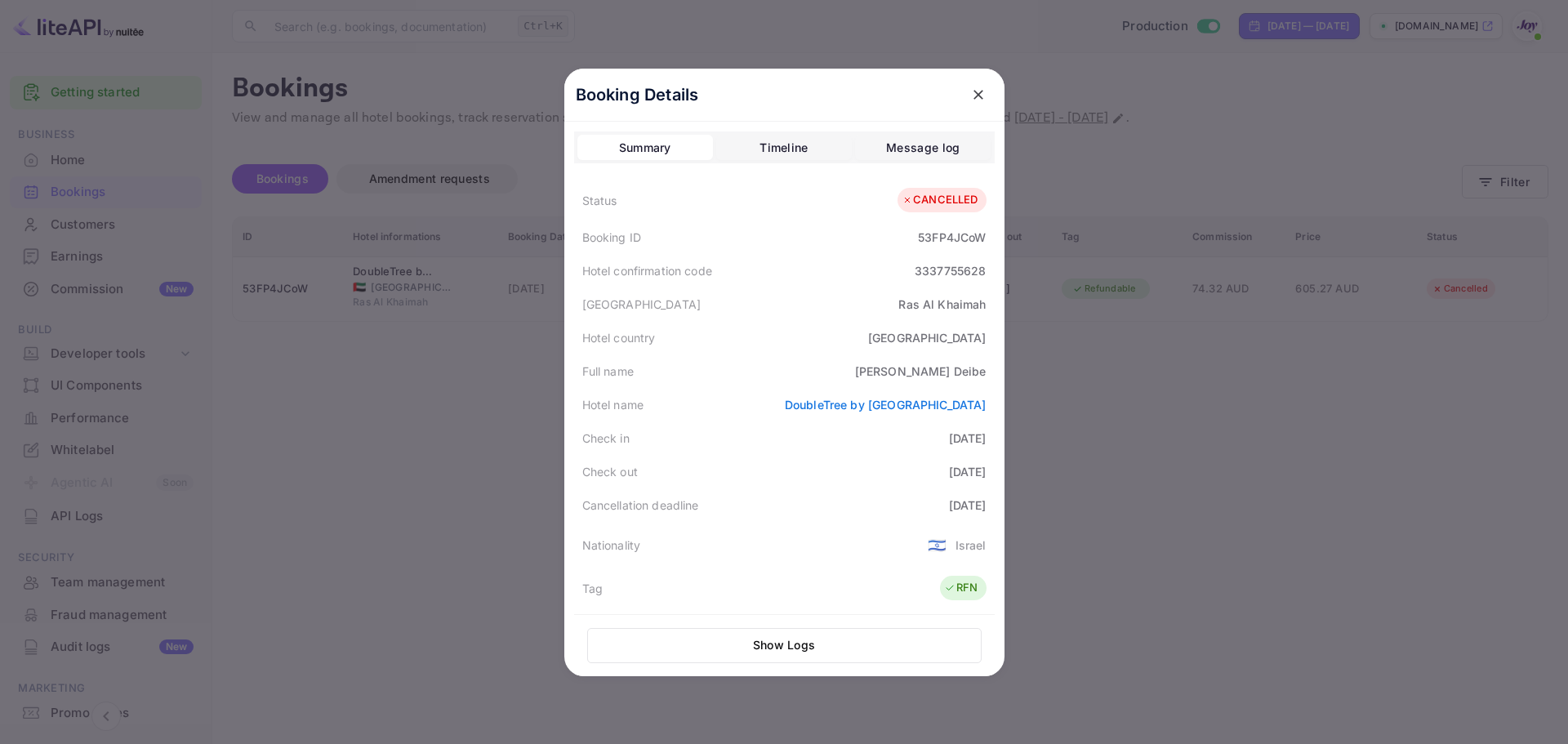
click at [466, 379] on div at bounding box center [784, 372] width 1568 height 744
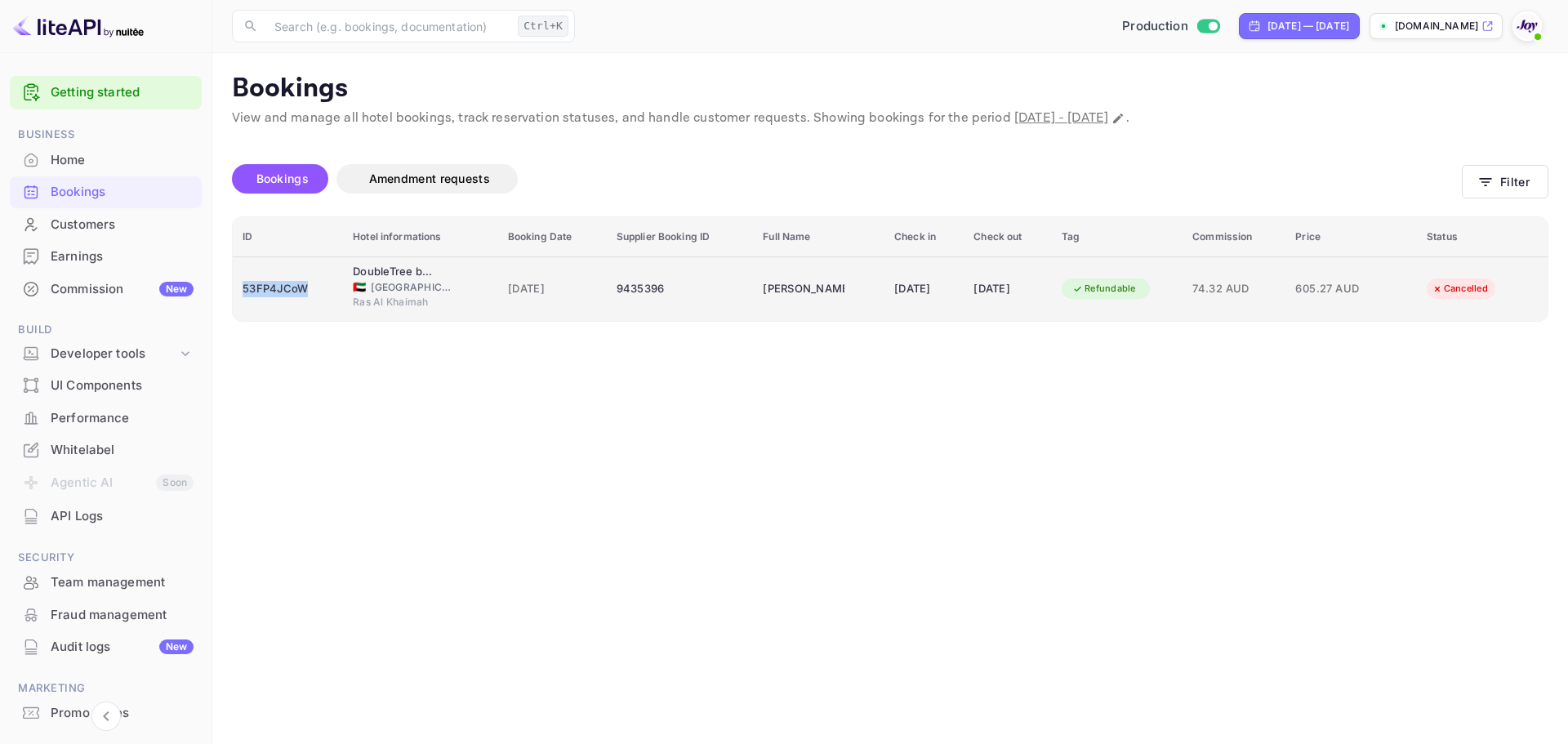
drag, startPoint x: 311, startPoint y: 282, endPoint x: 243, endPoint y: 287, distance: 68.2
click at [243, 287] on div "53FP4JCoW" at bounding box center [287, 288] width 90 height 26
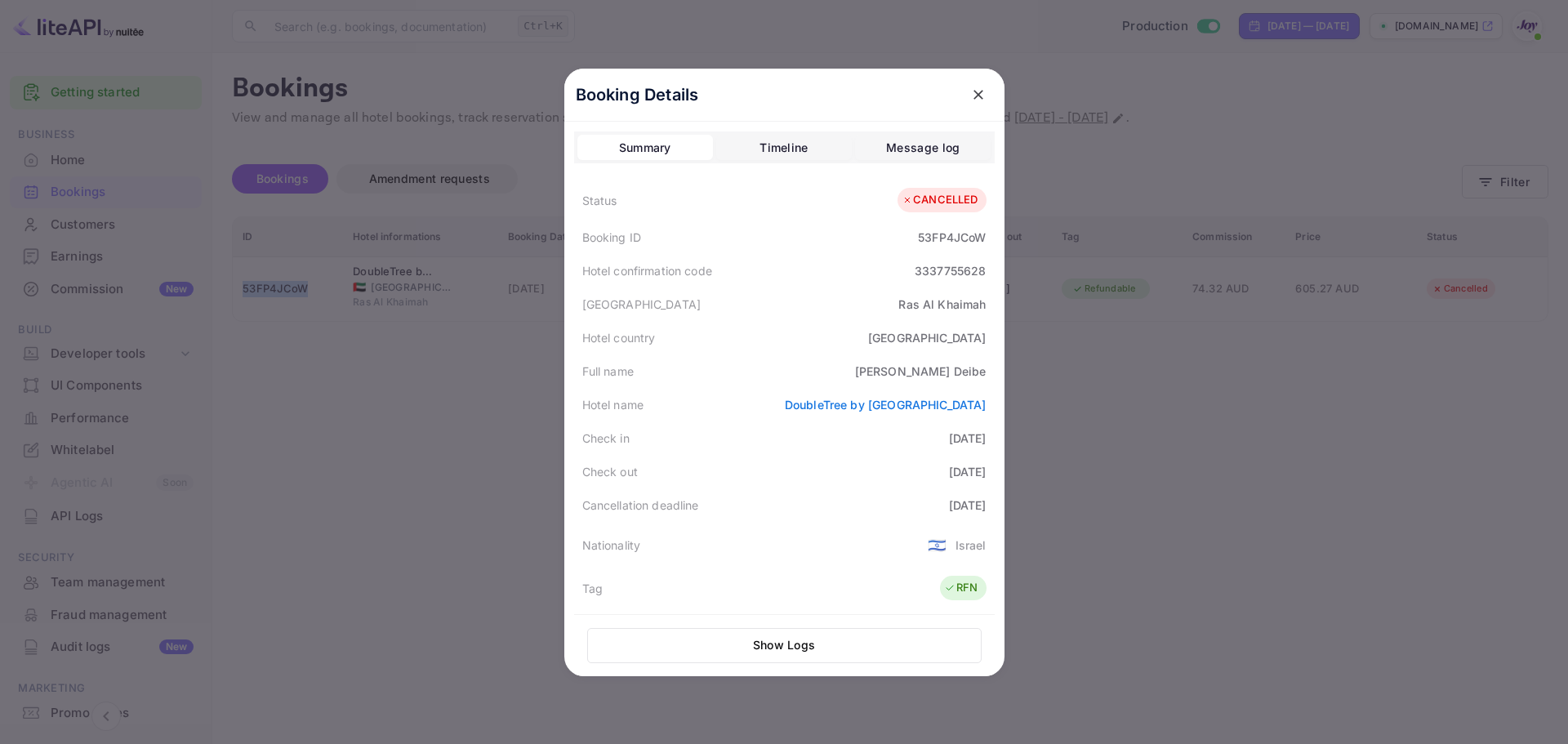
copy div "53FP4JCoW"
drag, startPoint x: 948, startPoint y: 371, endPoint x: 989, endPoint y: 371, distance: 41.0
click at [989, 371] on div "Booking Details Summary Timeline Message log Status CANCELLED Booking ID 53FP4J…" at bounding box center [784, 372] width 440 height 608
copy div "Deibe"
drag, startPoint x: 471, startPoint y: 516, endPoint x: 320, endPoint y: 151, distance: 395.0
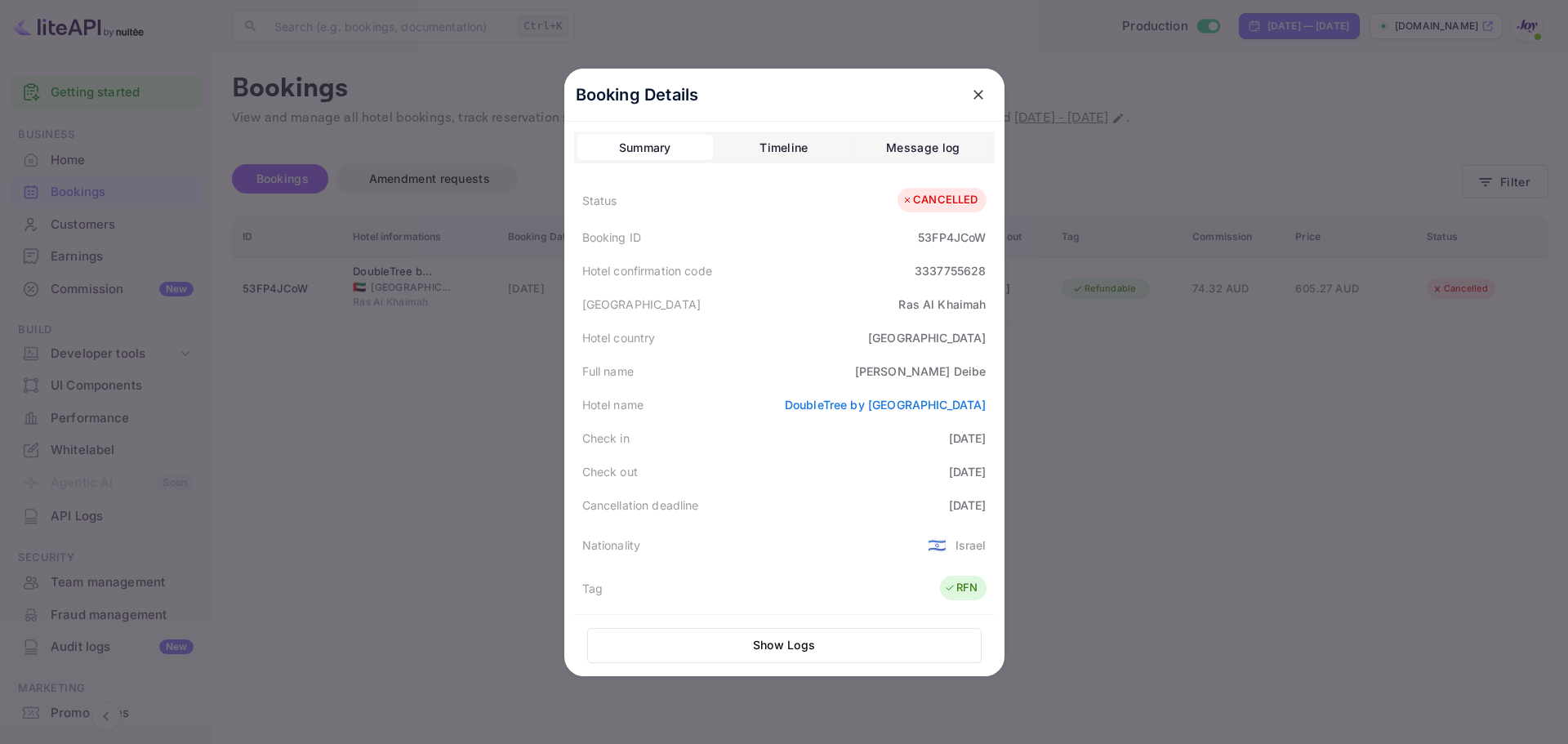
click at [469, 516] on div at bounding box center [784, 372] width 1568 height 744
